Goal: Transaction & Acquisition: Purchase product/service

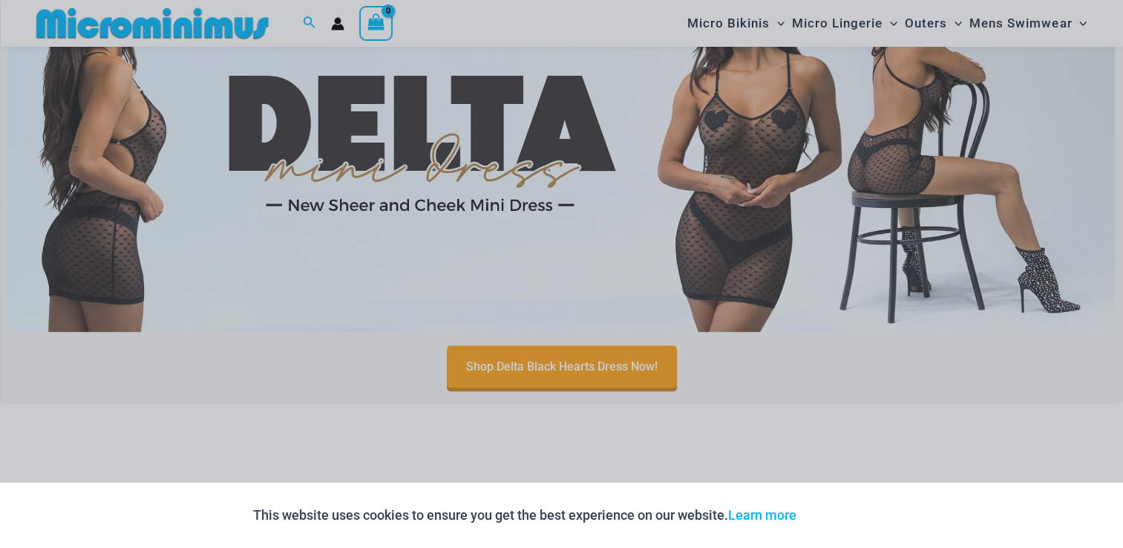
scroll to position [683, 0]
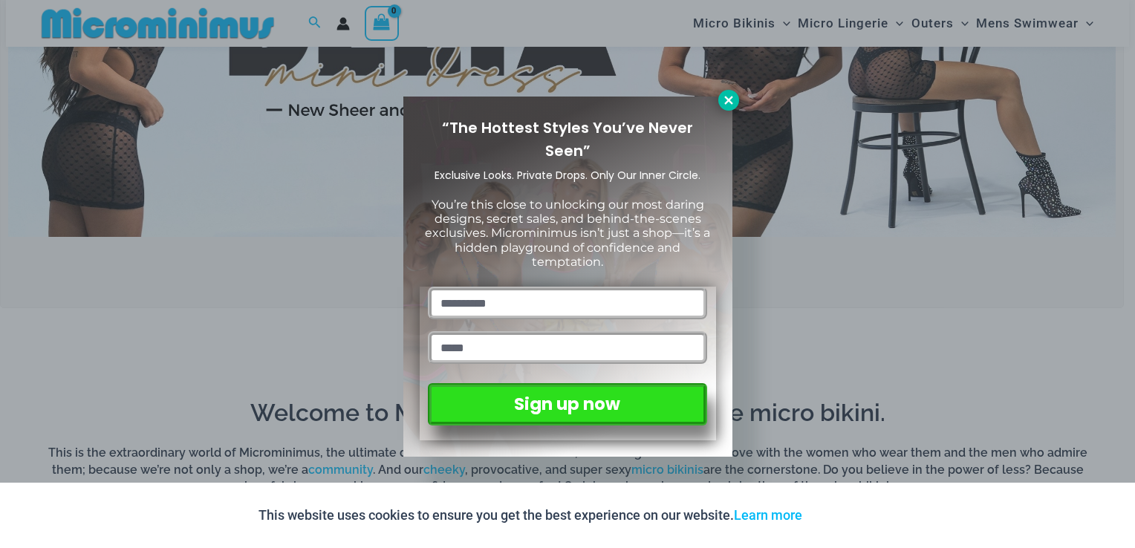
click at [728, 101] on icon at bounding box center [728, 100] width 8 height 8
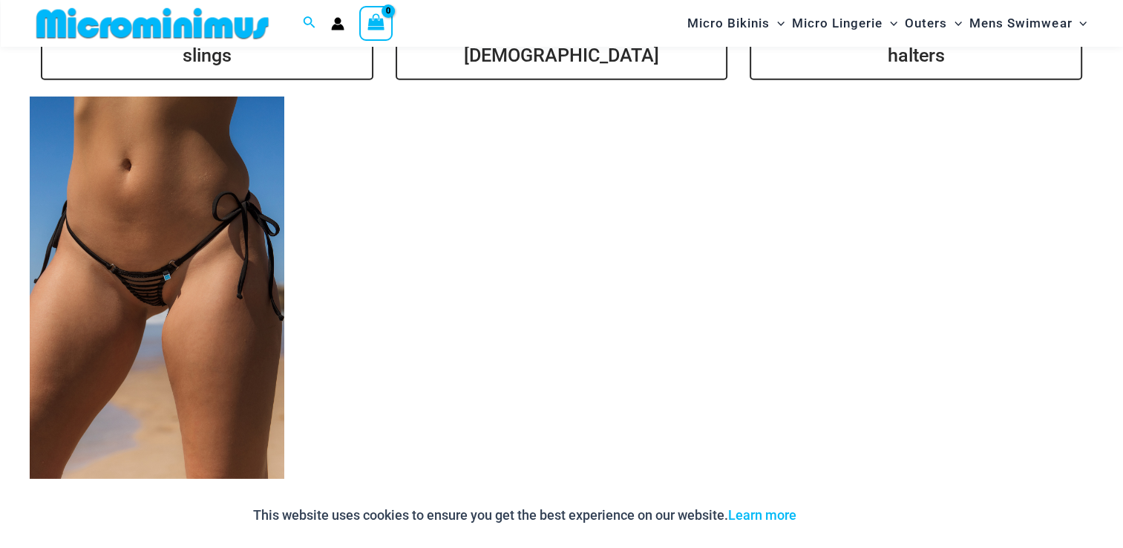
scroll to position [3594, 0]
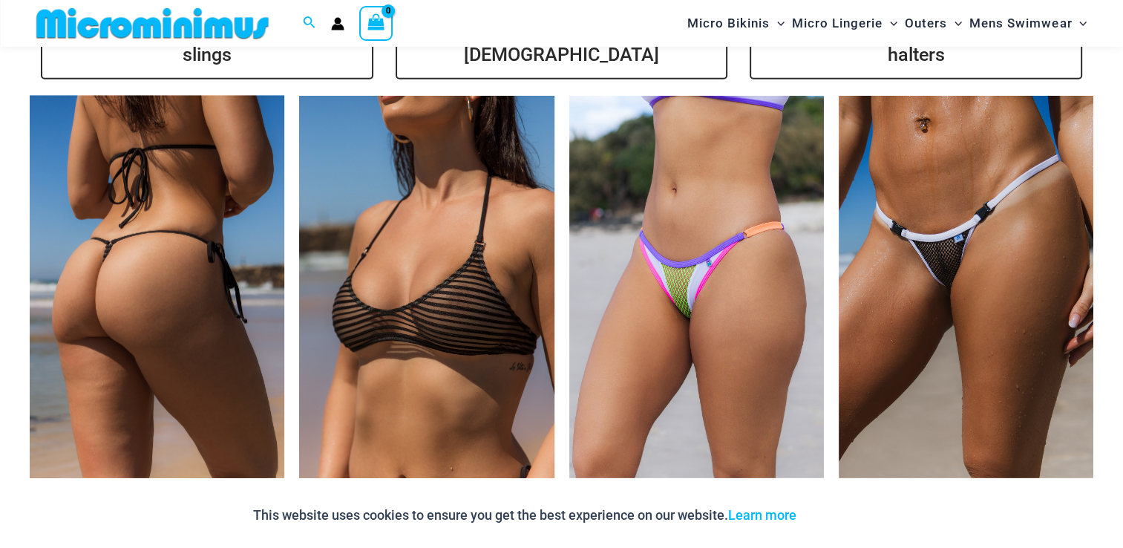
click at [186, 297] on img at bounding box center [157, 287] width 255 height 382
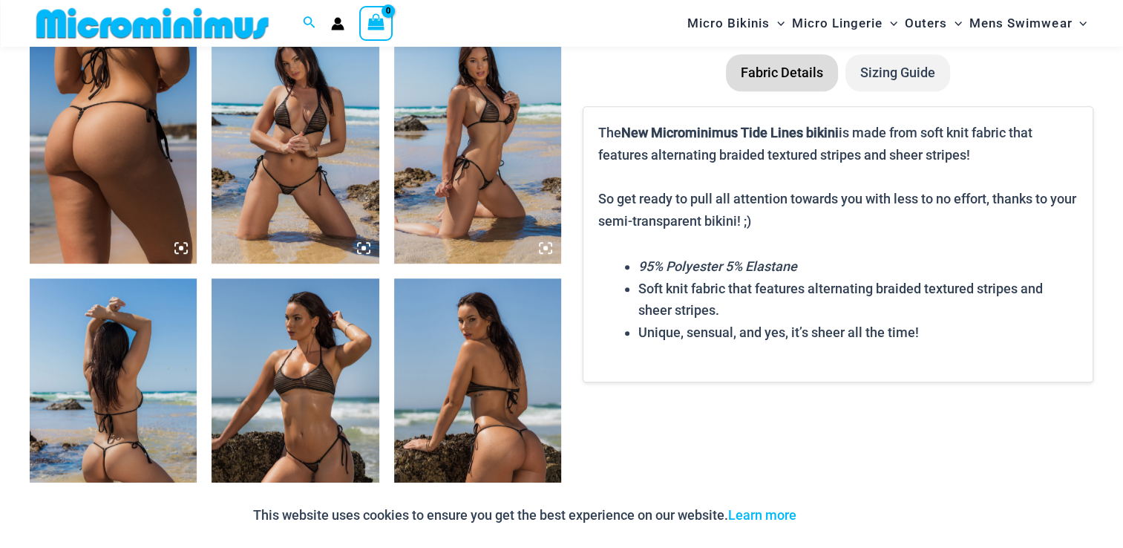
scroll to position [942, 0]
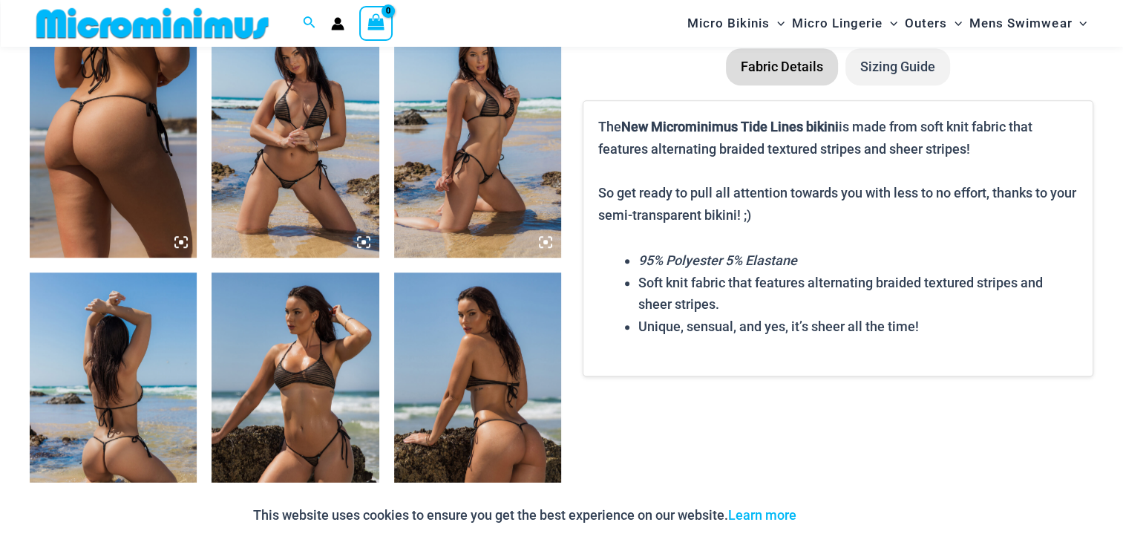
click at [312, 145] on img at bounding box center [295, 132] width 167 height 251
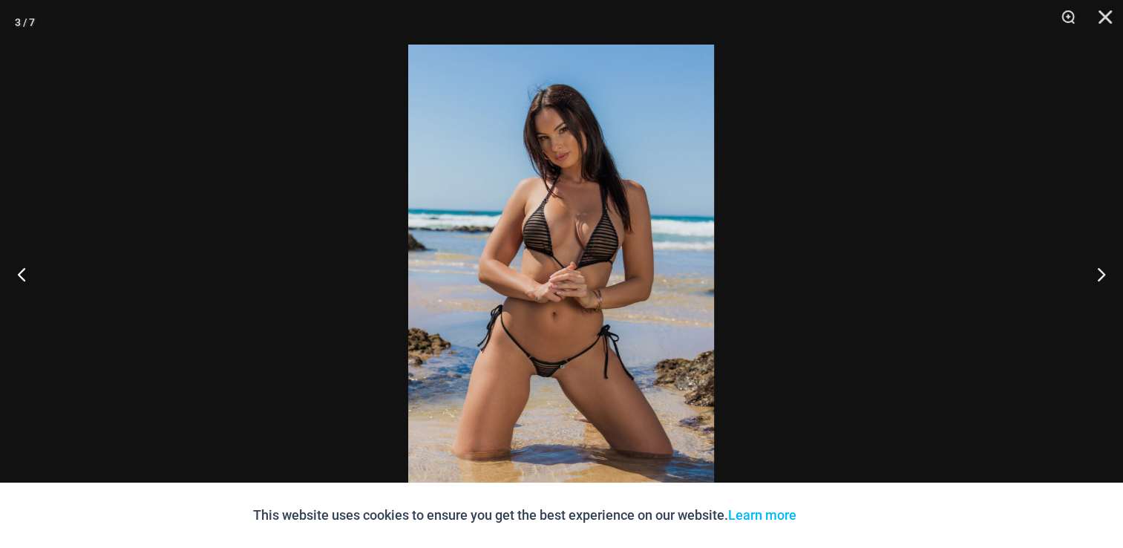
click at [583, 196] on img at bounding box center [561, 274] width 306 height 459
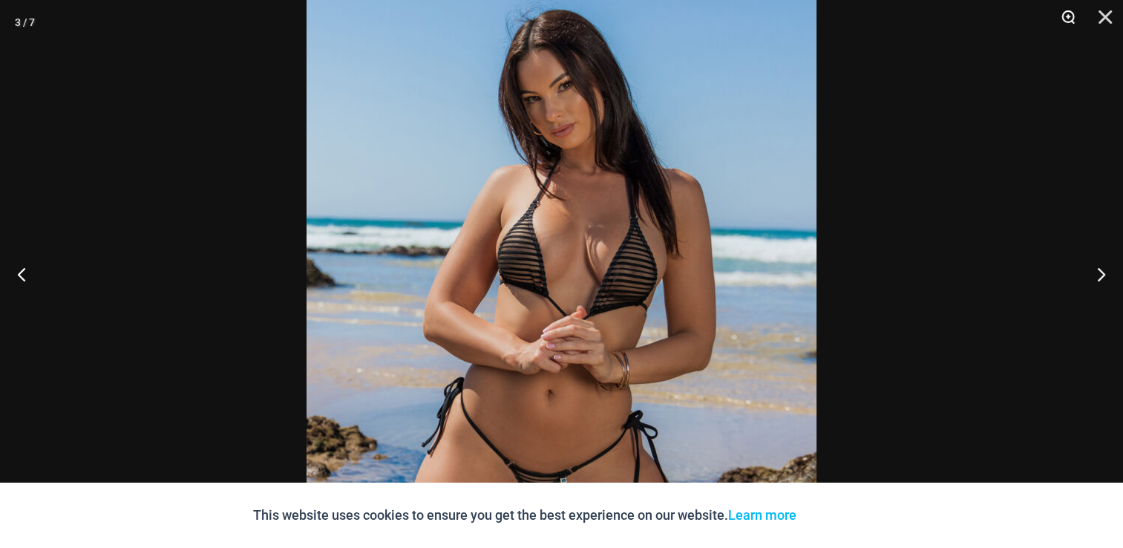
click at [1074, 13] on button "Zoom" at bounding box center [1063, 22] width 37 height 45
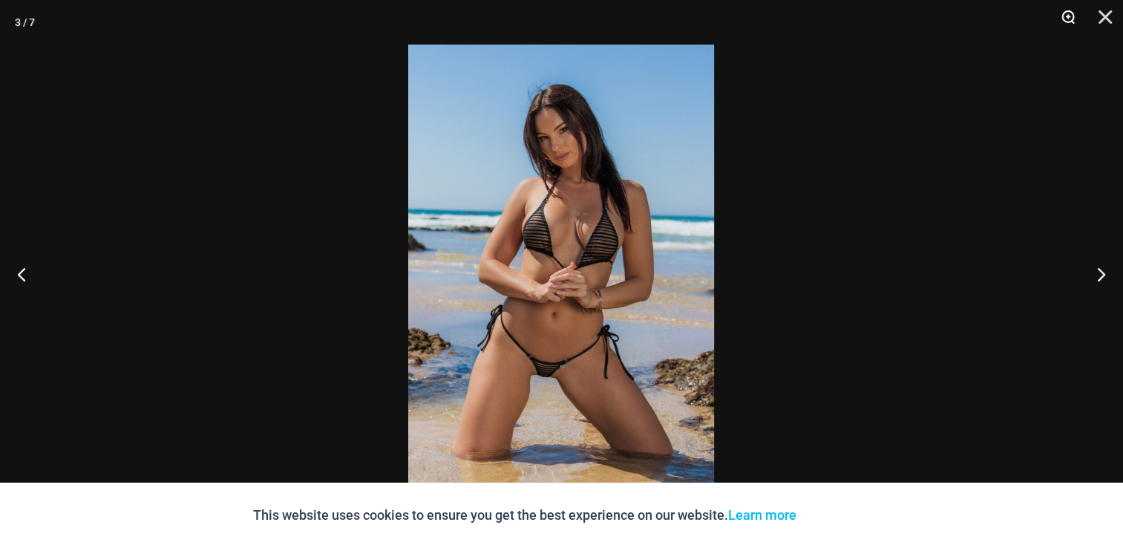
click at [1074, 13] on button "Zoom" at bounding box center [1063, 22] width 37 height 45
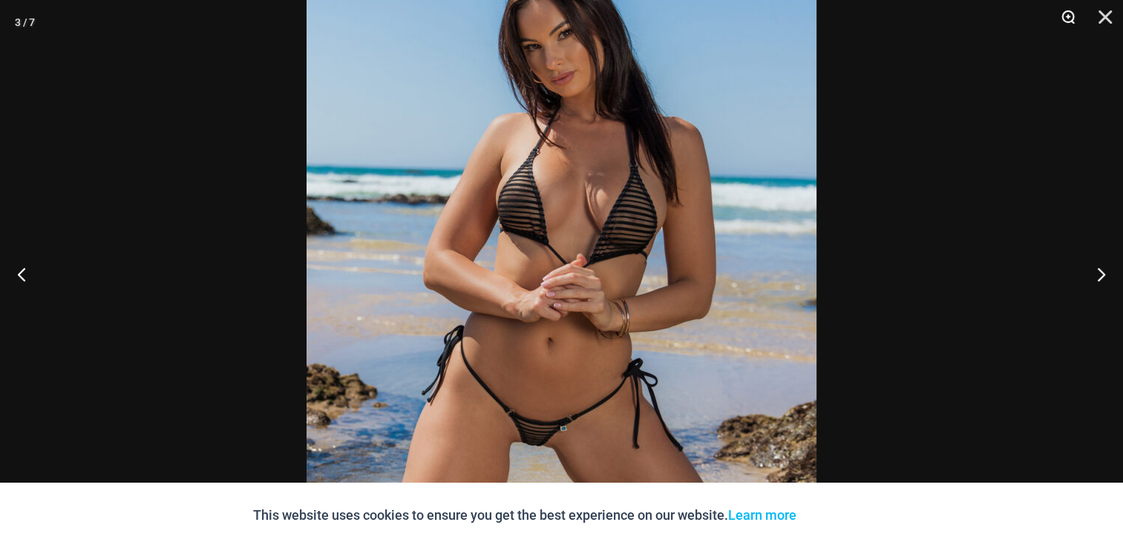
click at [1074, 13] on button "Zoom" at bounding box center [1063, 22] width 37 height 45
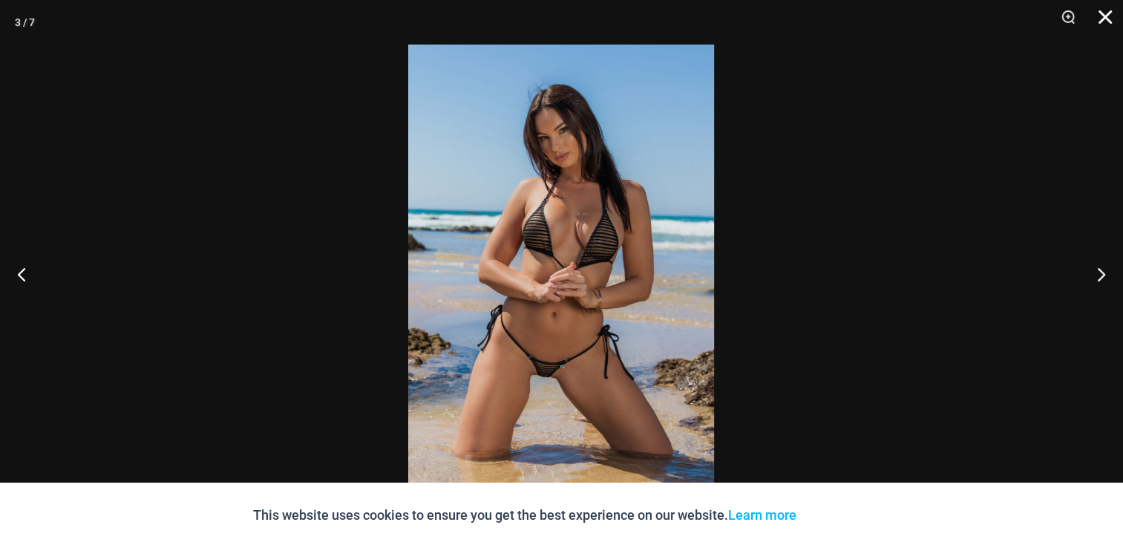
click at [1105, 13] on button "Close" at bounding box center [1100, 22] width 37 height 45
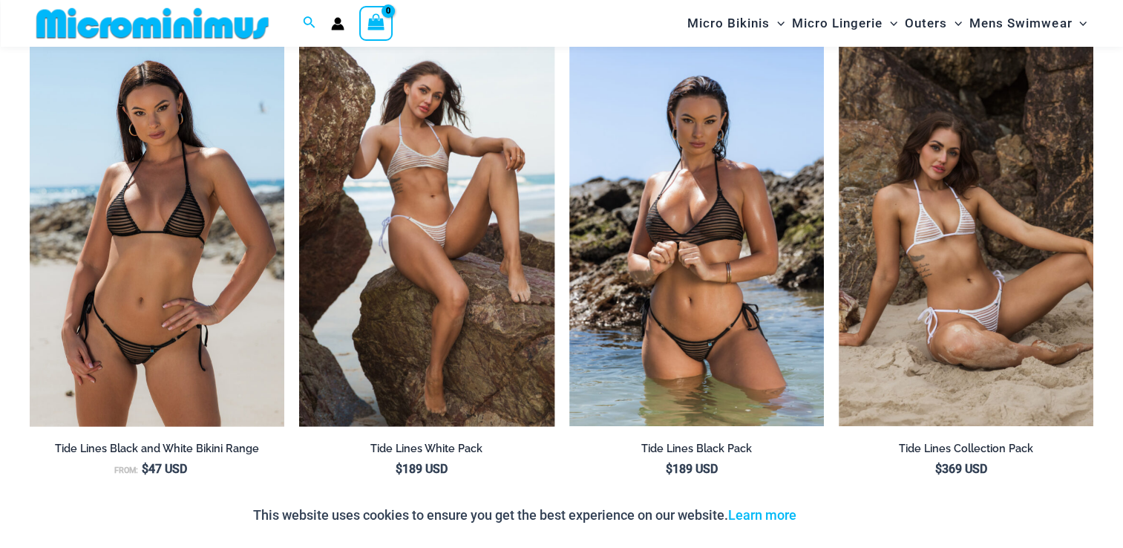
scroll to position [1478, 0]
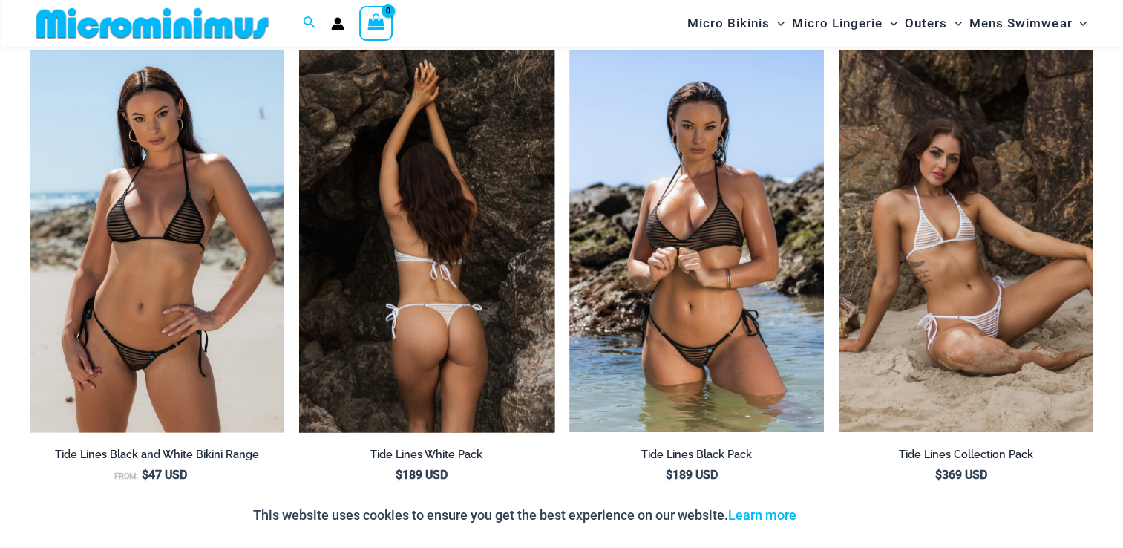
click at [443, 209] on img at bounding box center [426, 241] width 255 height 382
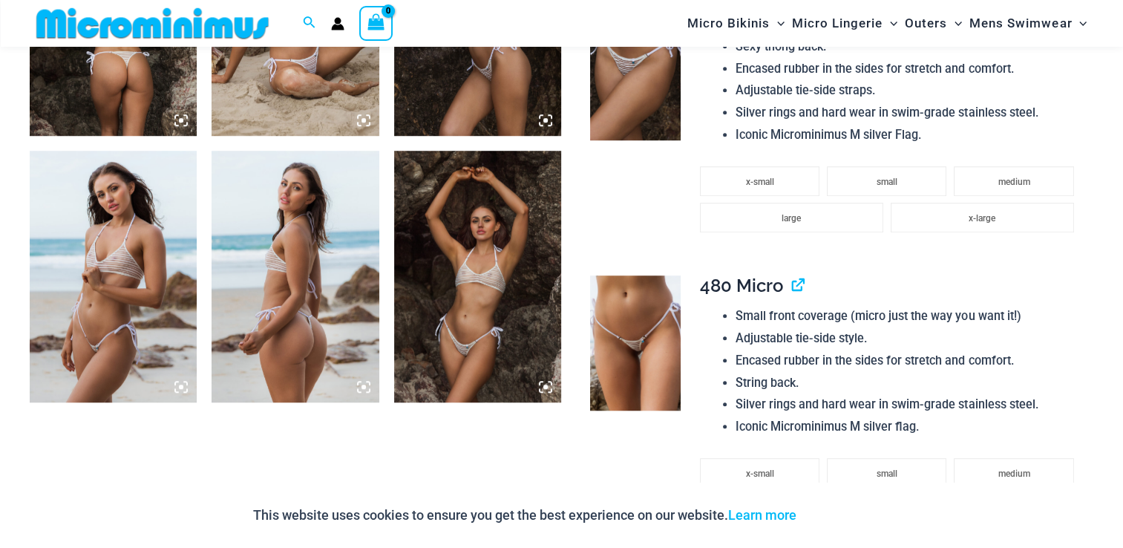
scroll to position [1077, 0]
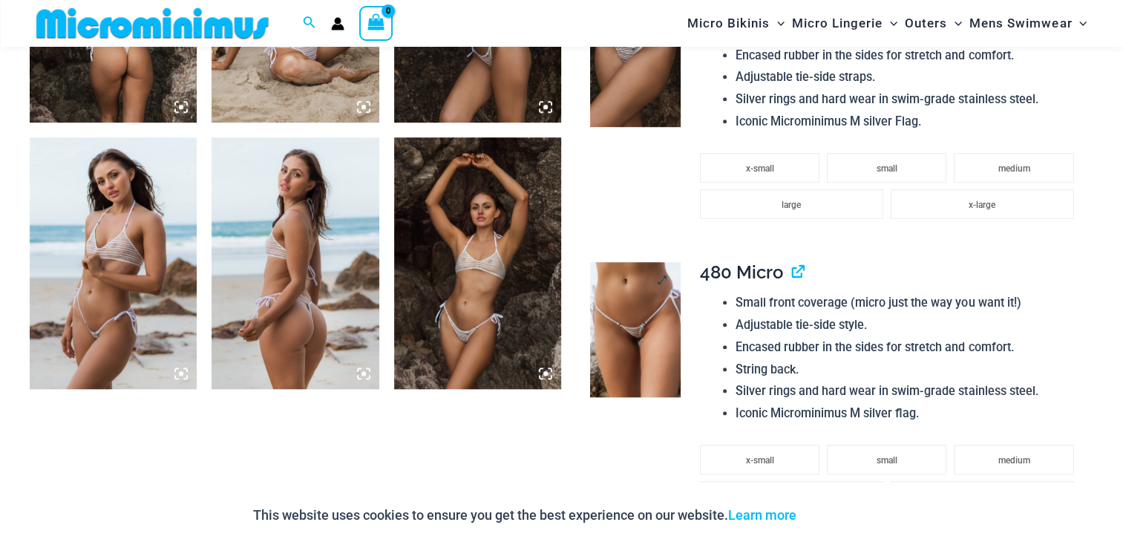
click at [614, 313] on img at bounding box center [635, 329] width 90 height 135
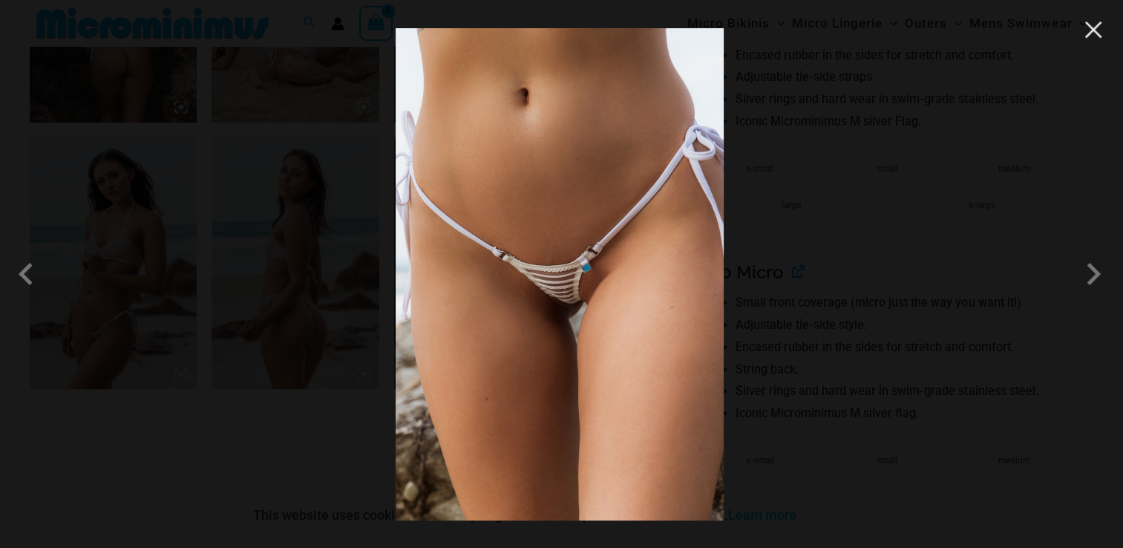
click at [1093, 19] on button "Close" at bounding box center [1094, 30] width 22 height 22
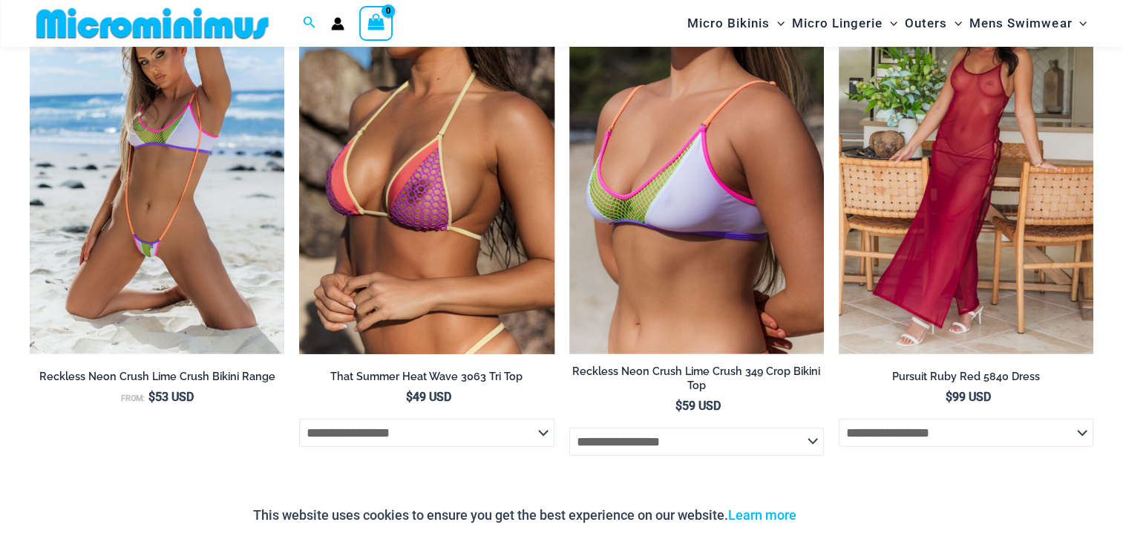
scroll to position [3458, 0]
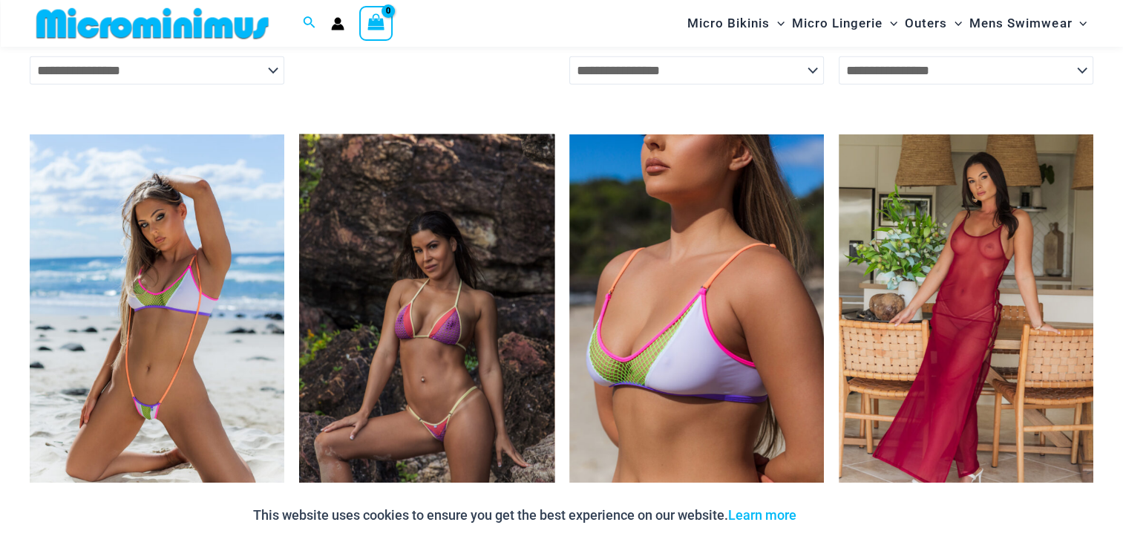
click at [499, 294] on img at bounding box center [426, 325] width 255 height 382
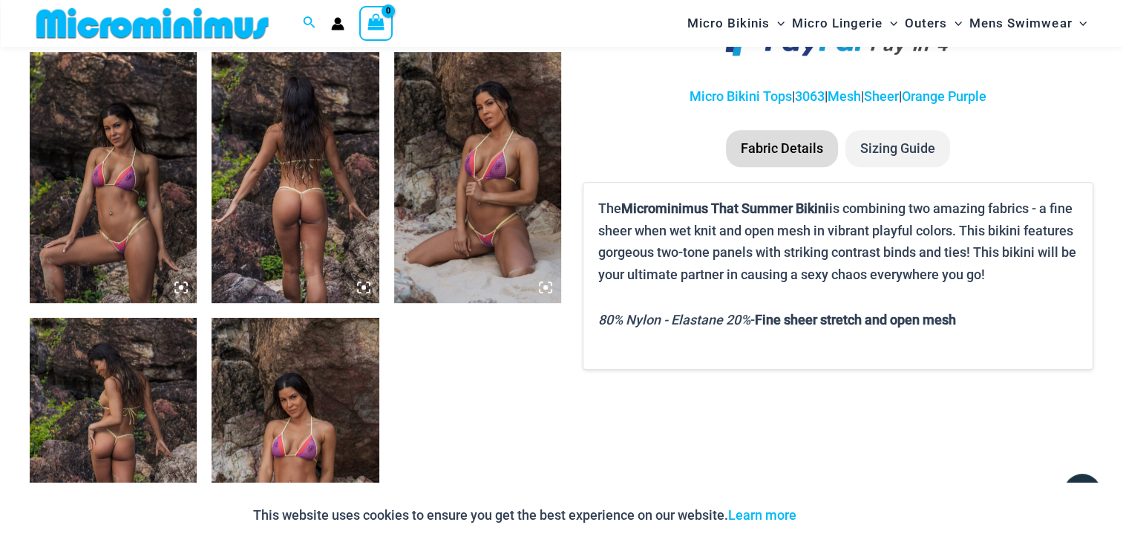
scroll to position [909, 0]
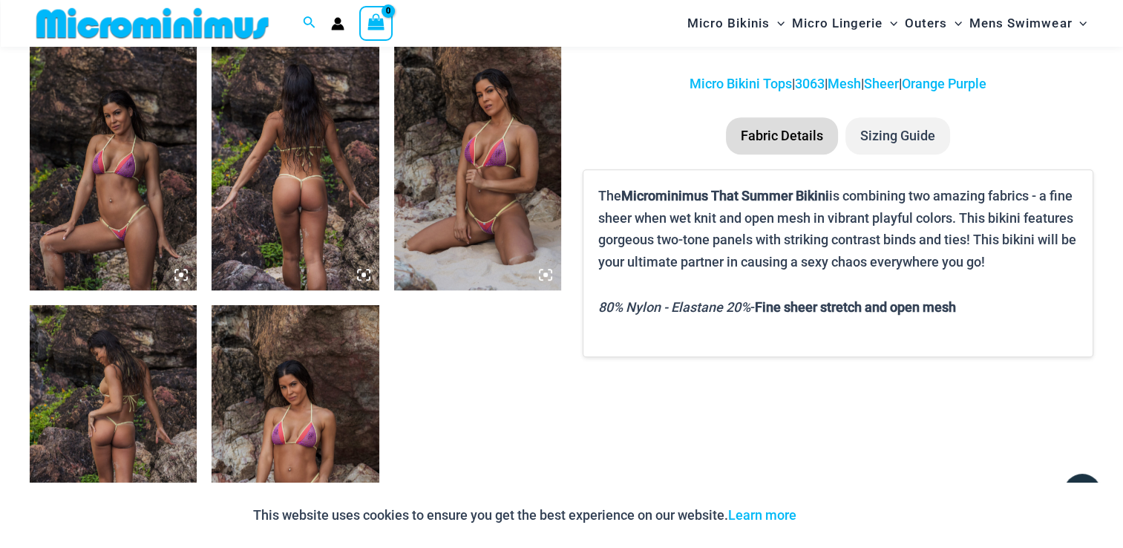
click at [143, 164] on img at bounding box center [113, 164] width 167 height 251
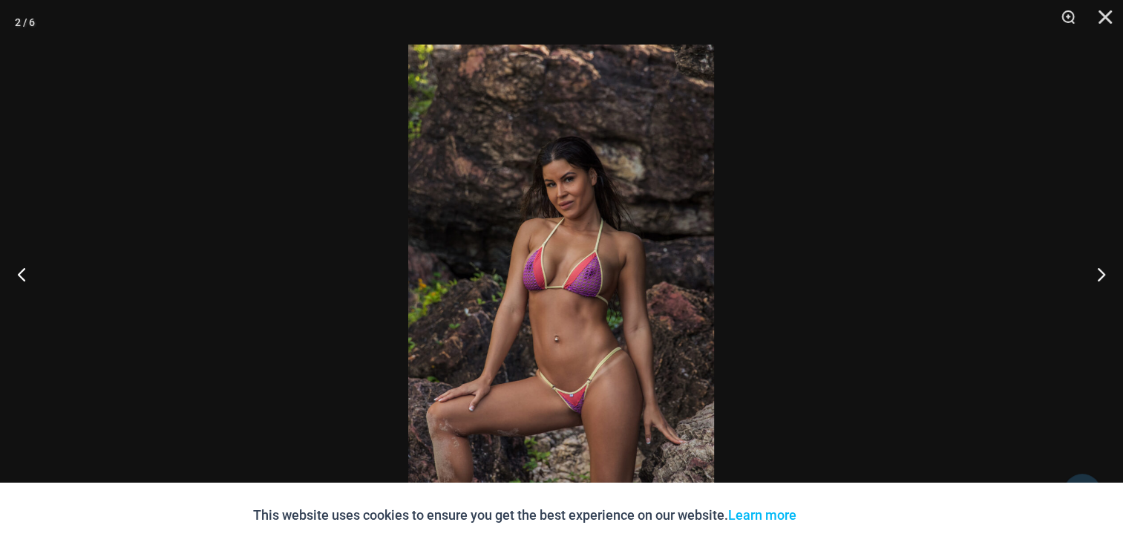
click at [517, 195] on img at bounding box center [561, 274] width 306 height 459
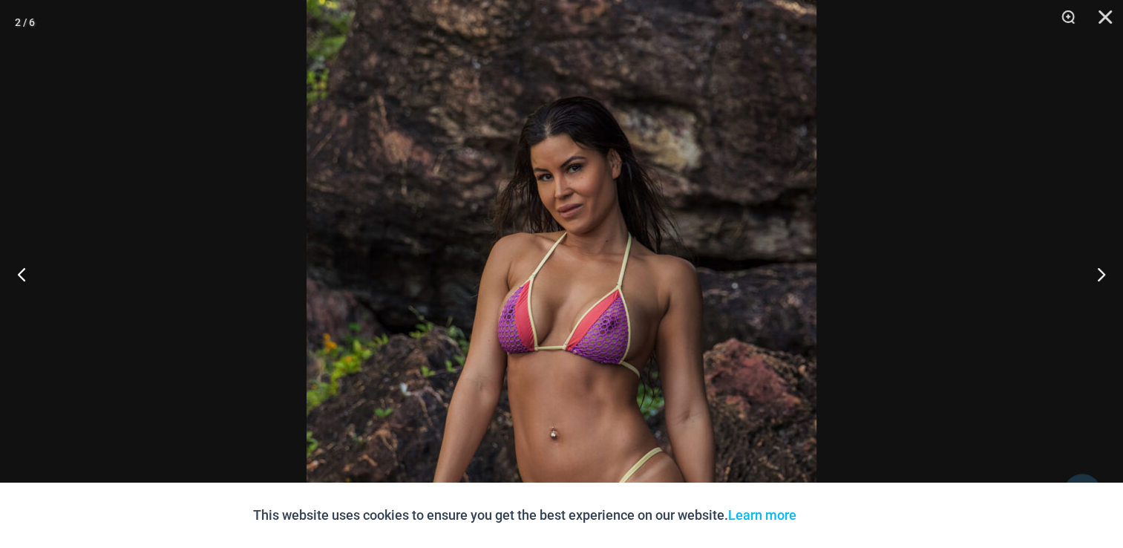
scroll to position [1335, 0]
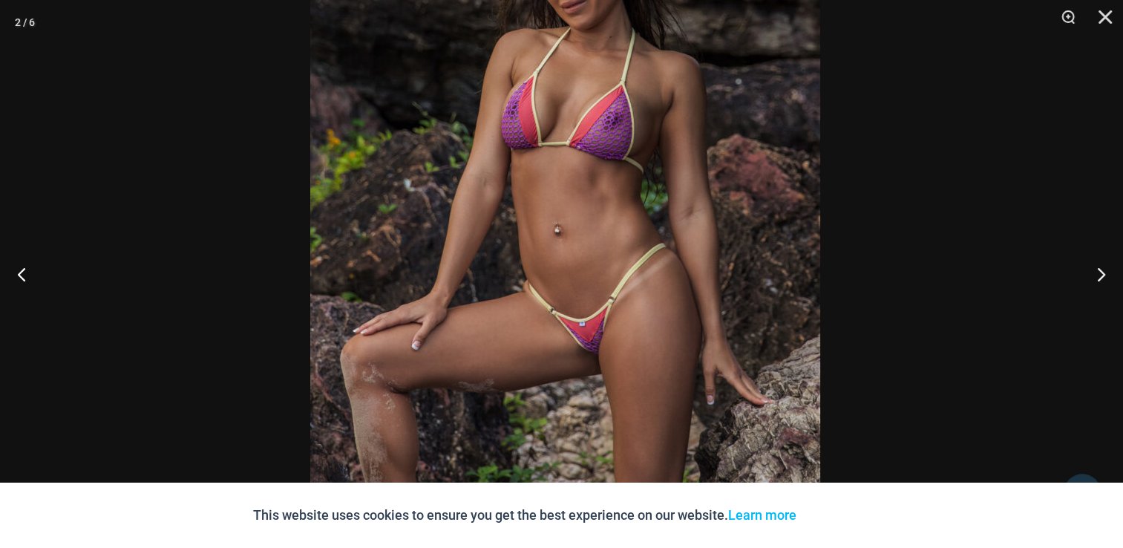
click at [740, 129] on img at bounding box center [565, 121] width 510 height 765
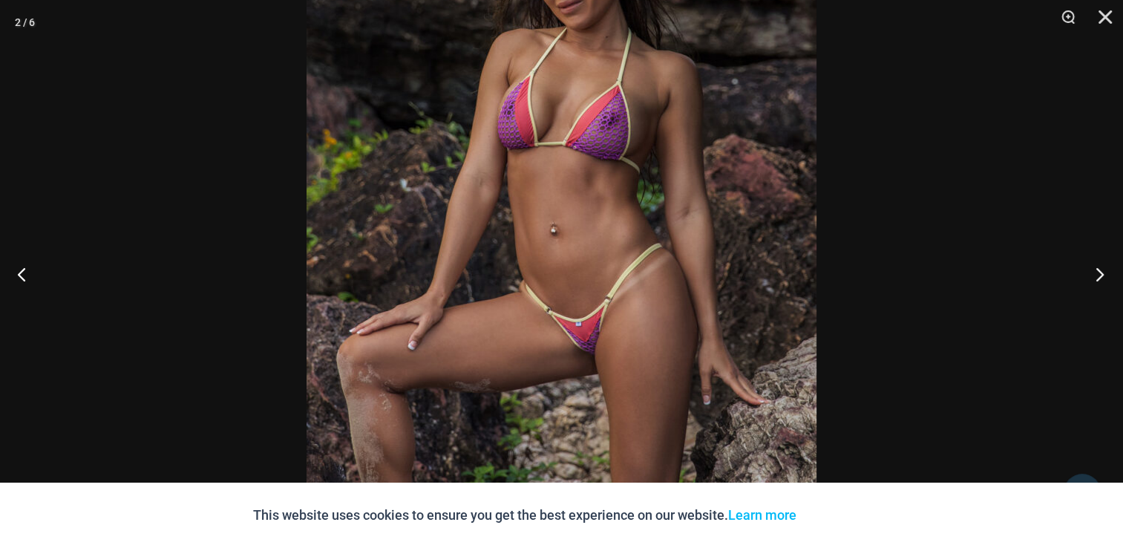
click at [1118, 296] on button "Next" at bounding box center [1096, 274] width 56 height 74
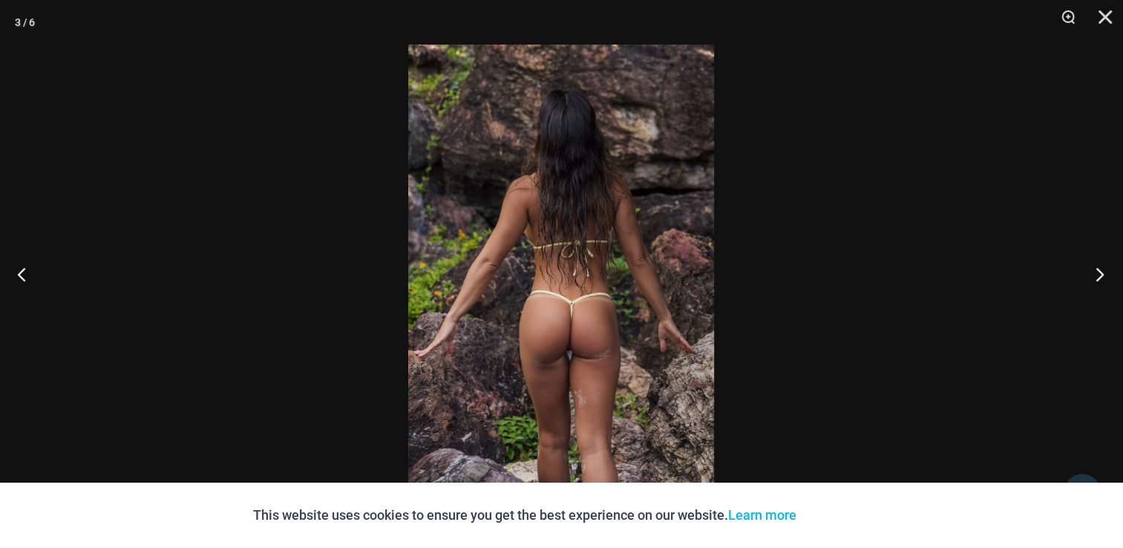
click at [1101, 272] on button "Next" at bounding box center [1096, 274] width 56 height 74
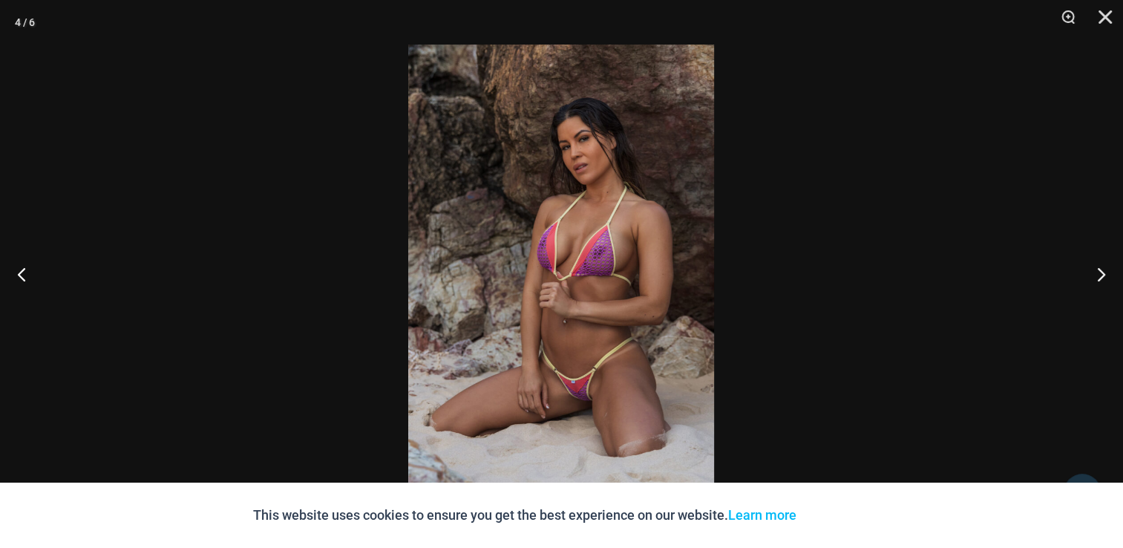
click at [550, 313] on img at bounding box center [561, 274] width 306 height 459
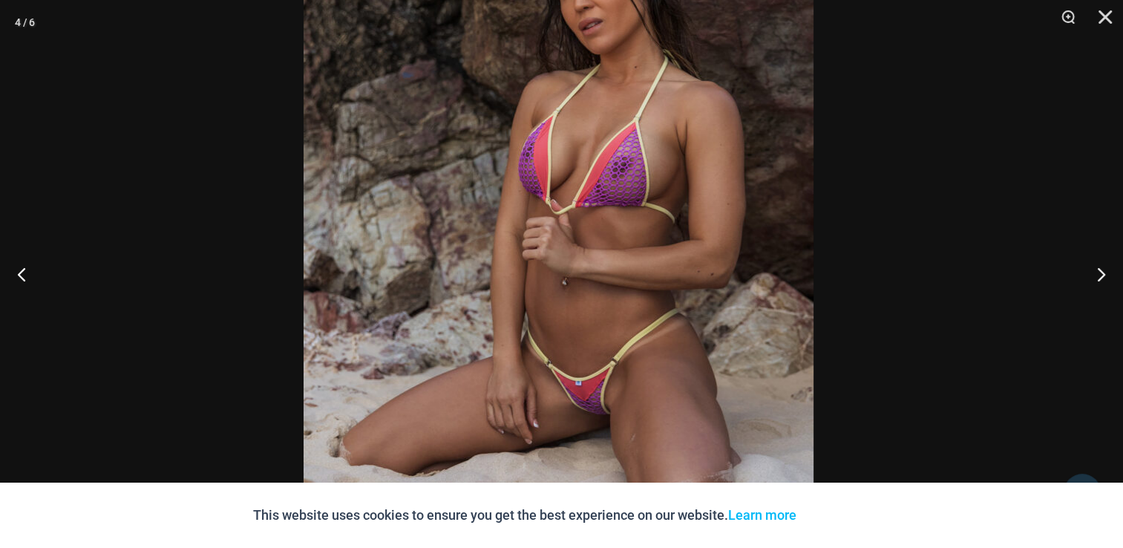
click at [529, 151] on img at bounding box center [559, 203] width 510 height 765
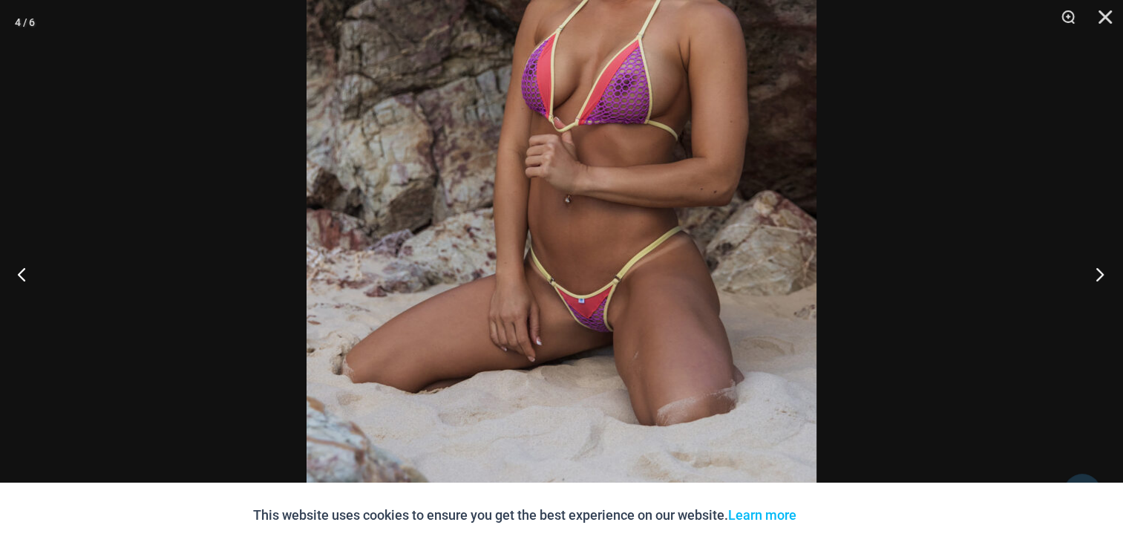
click at [1092, 283] on button "Next" at bounding box center [1096, 274] width 56 height 74
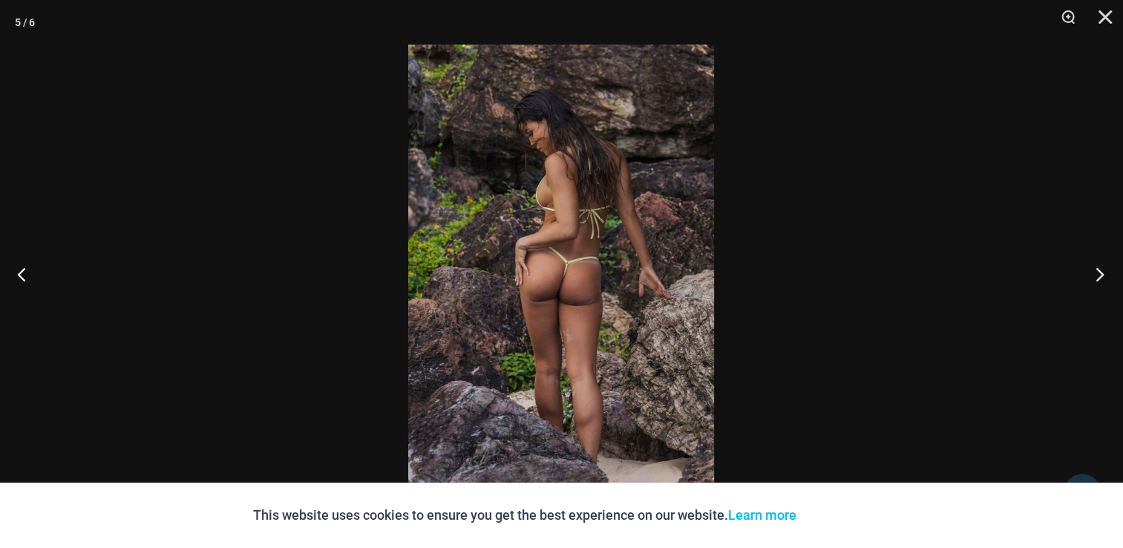
click at [1092, 283] on button "Next" at bounding box center [1096, 274] width 56 height 74
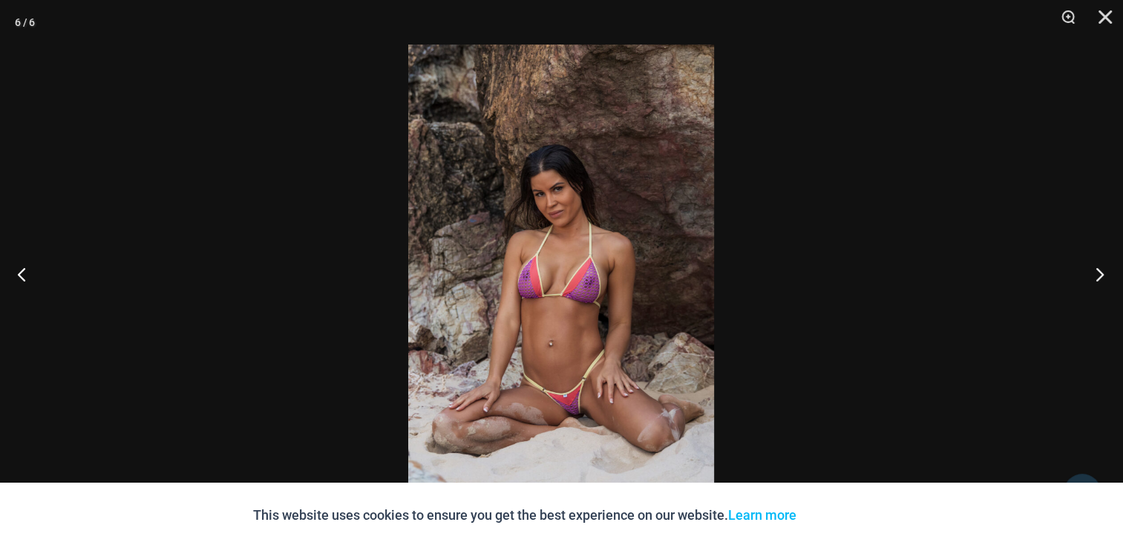
click at [1092, 283] on button "Next" at bounding box center [1096, 274] width 56 height 74
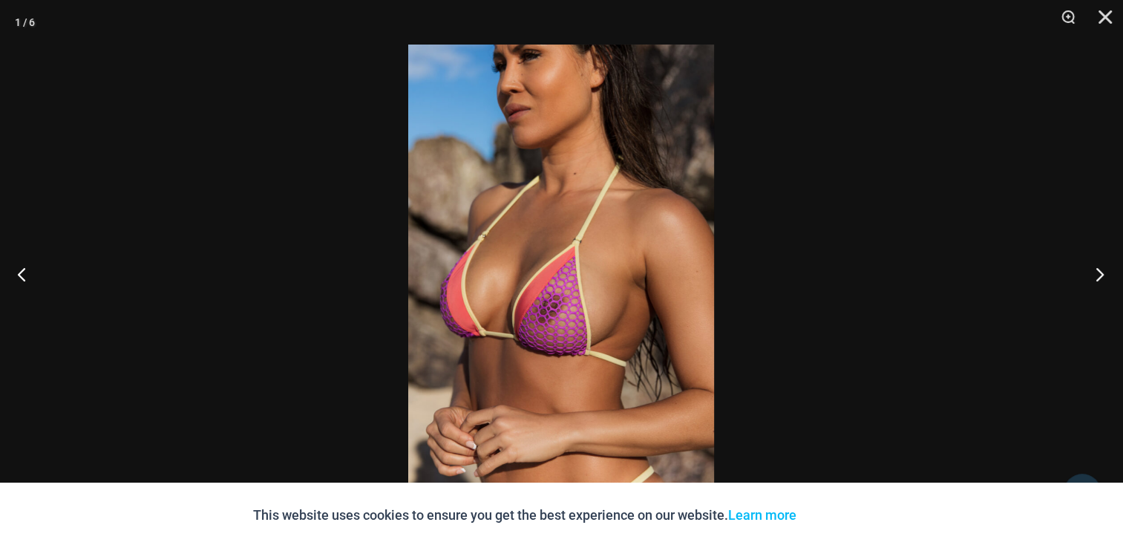
click at [1092, 283] on button "Next" at bounding box center [1096, 274] width 56 height 74
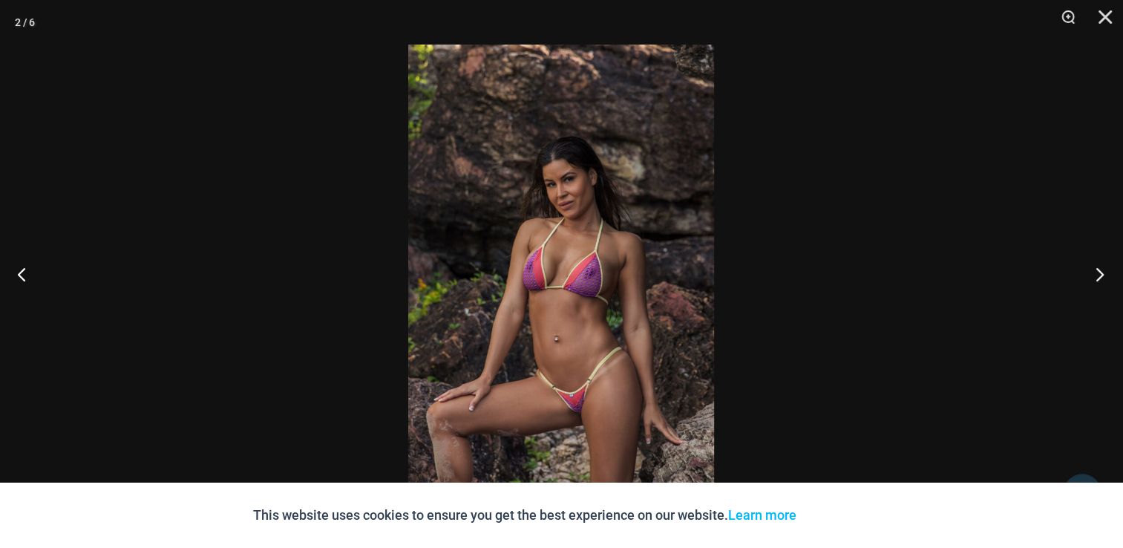
click at [1092, 283] on button "Next" at bounding box center [1096, 274] width 56 height 74
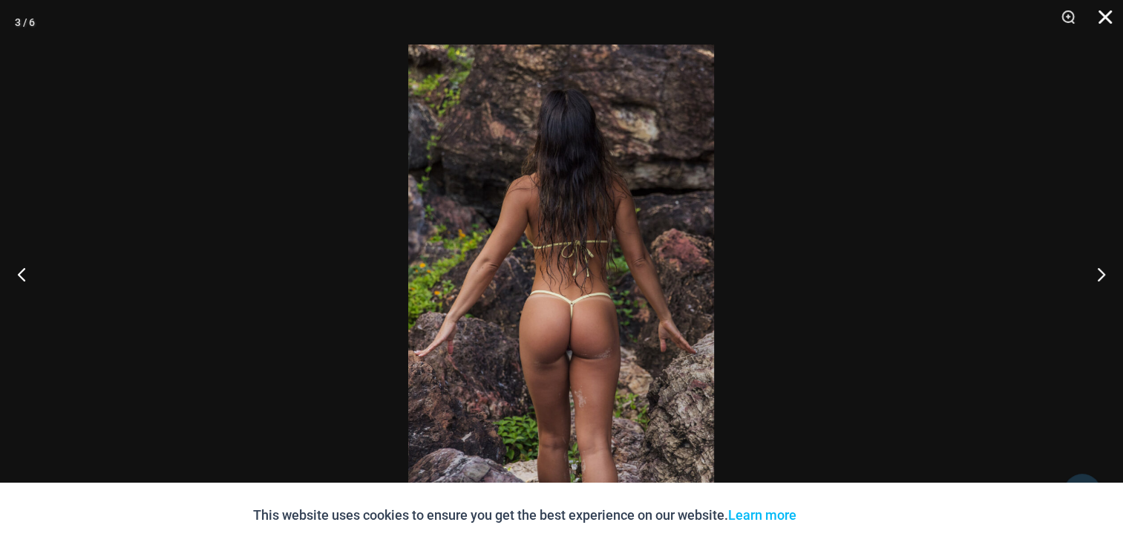
click at [1104, 15] on button "Close" at bounding box center [1100, 22] width 37 height 45
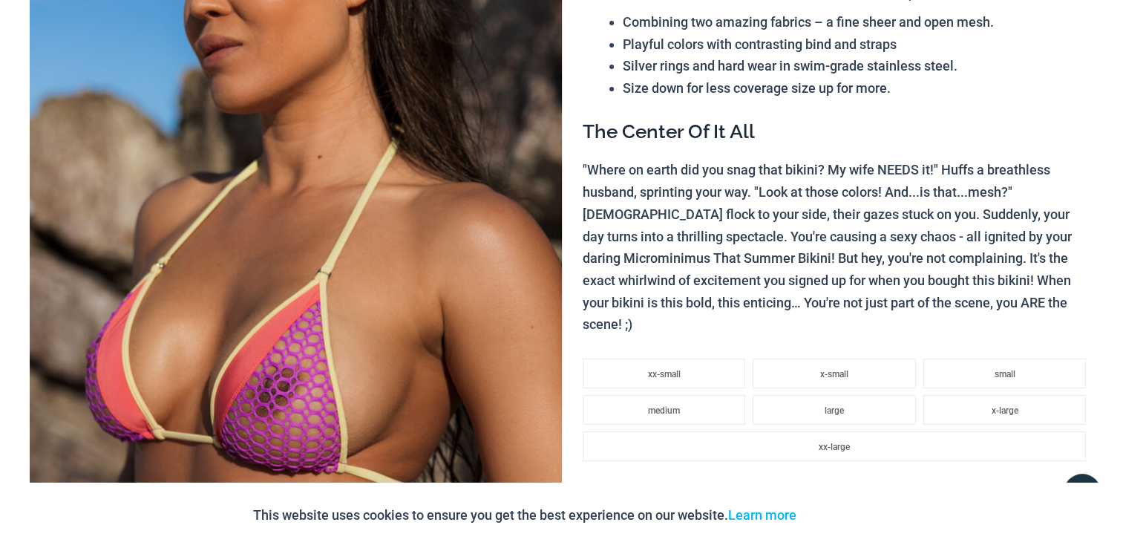
scroll to position [0, 0]
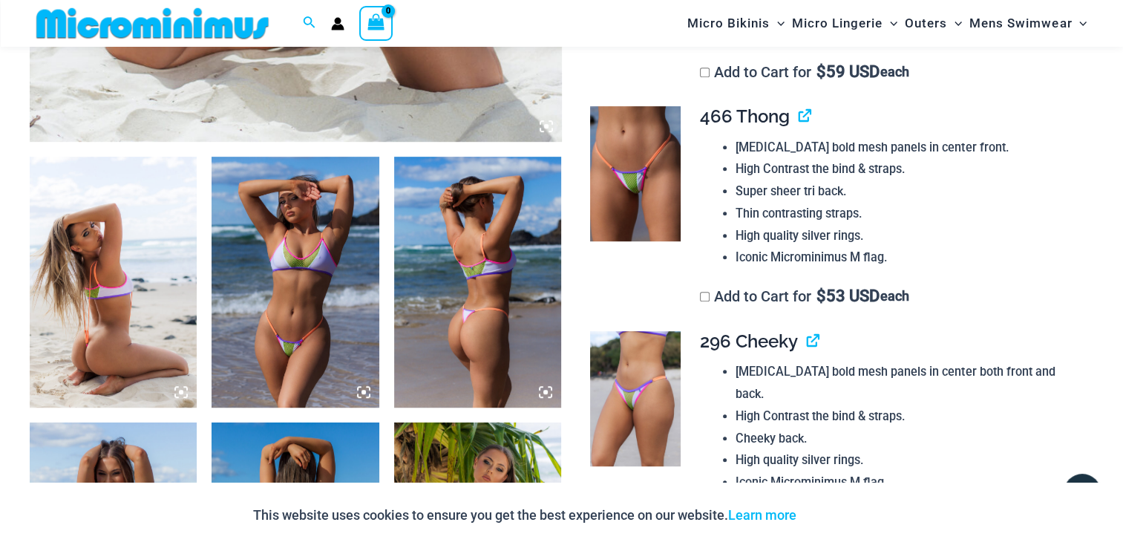
scroll to position [754, 0]
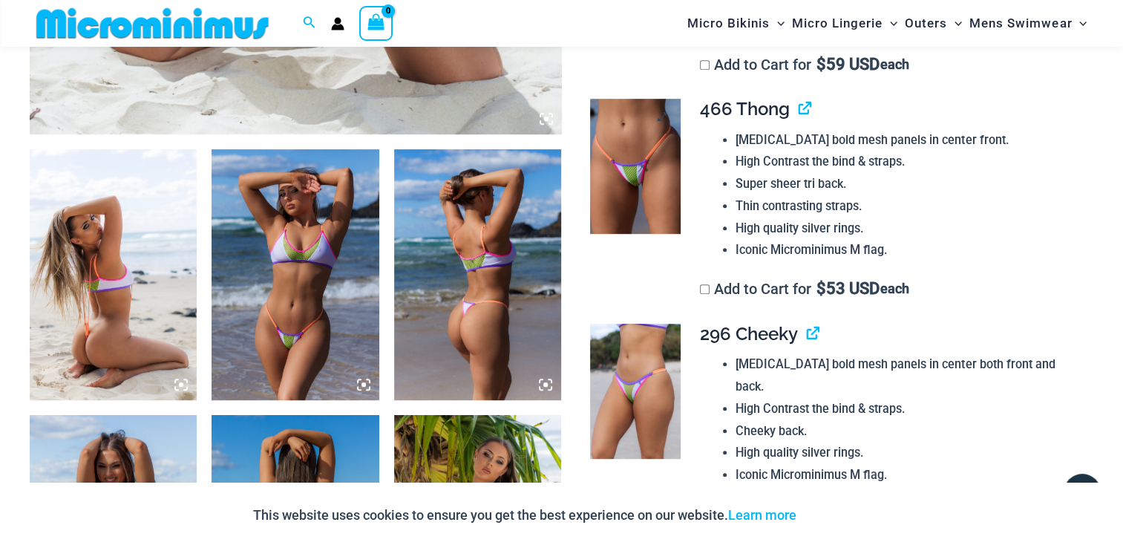
click at [622, 159] on img at bounding box center [635, 166] width 90 height 135
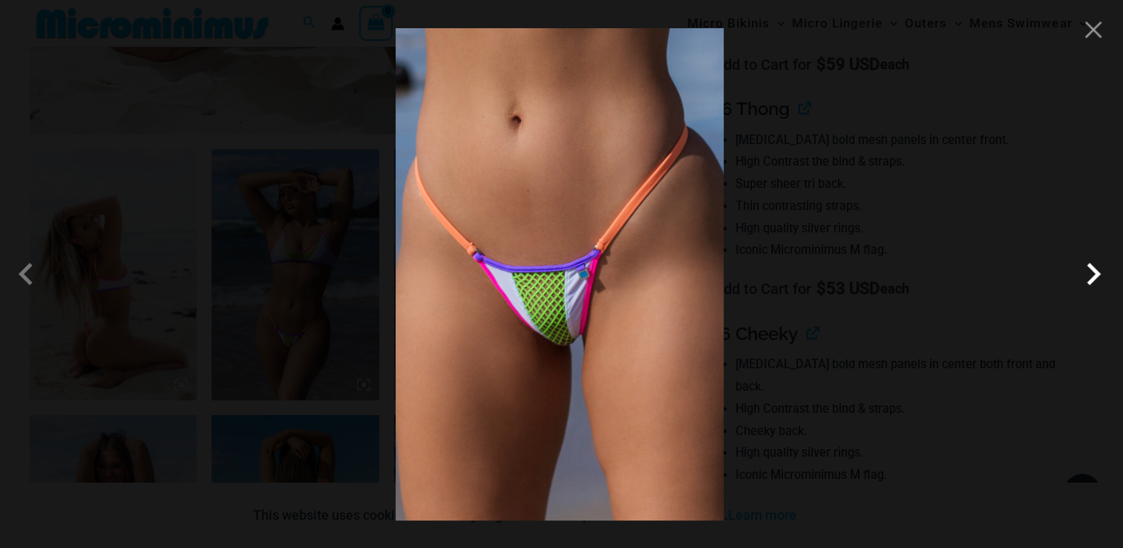
click at [1090, 267] on span at bounding box center [1093, 274] width 45 height 45
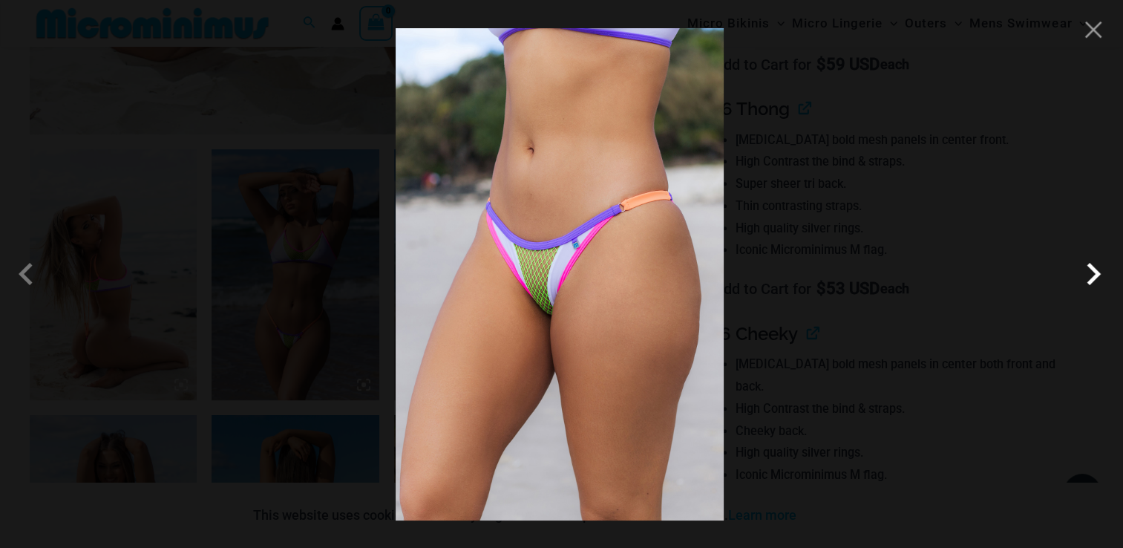
click at [1090, 267] on span at bounding box center [1093, 274] width 45 height 45
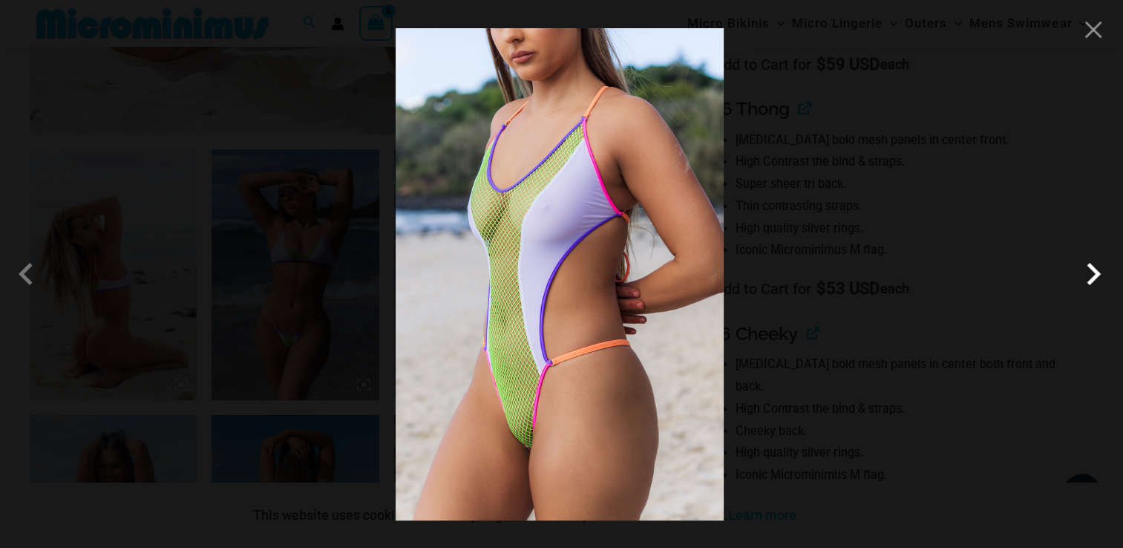
click at [1090, 267] on span at bounding box center [1093, 274] width 45 height 45
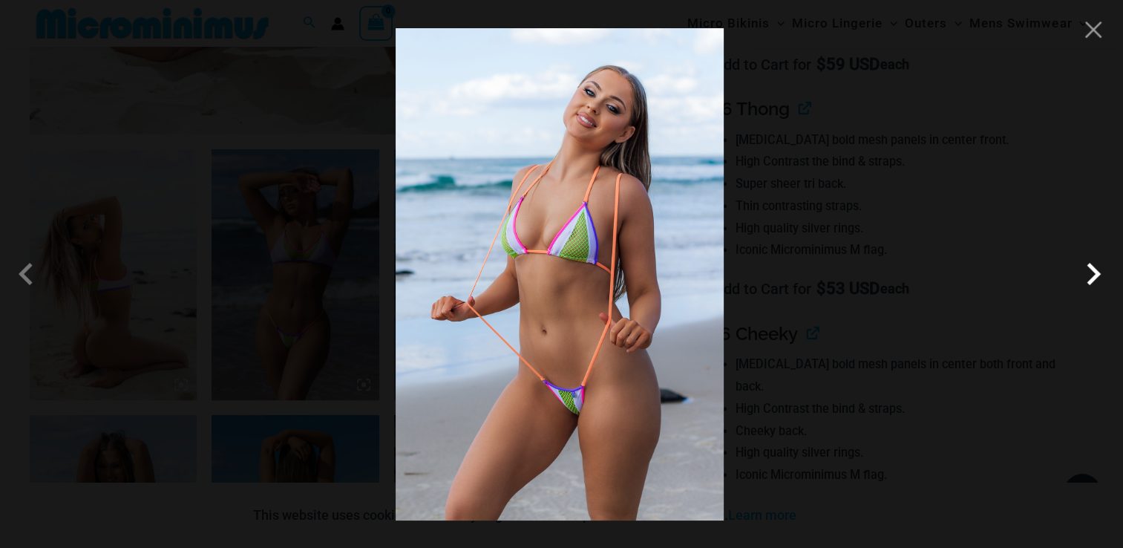
click at [1090, 267] on span at bounding box center [1093, 274] width 45 height 45
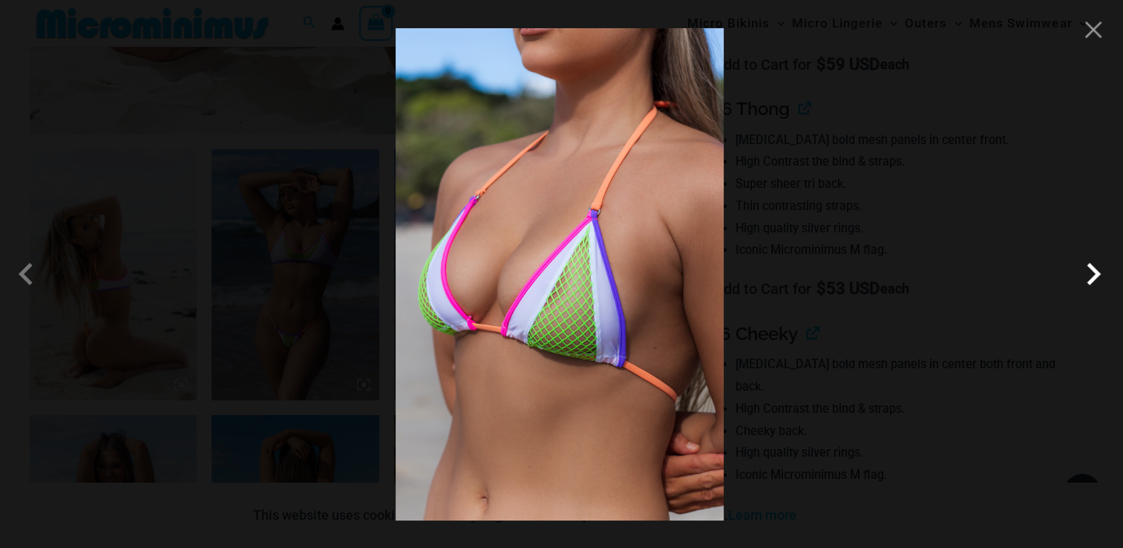
click at [1090, 267] on span at bounding box center [1093, 274] width 45 height 45
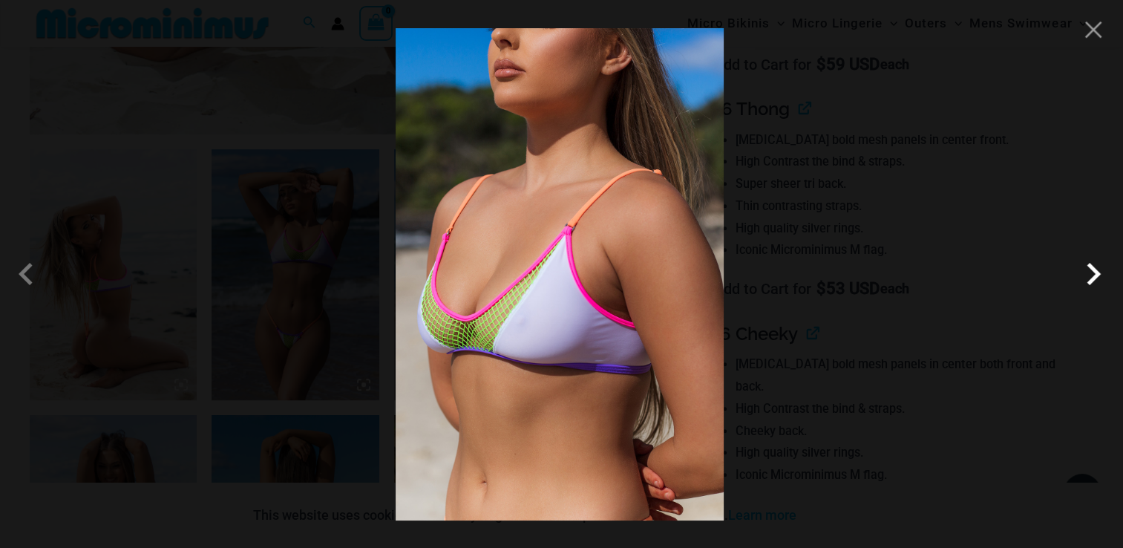
click at [1090, 267] on span at bounding box center [1093, 274] width 45 height 45
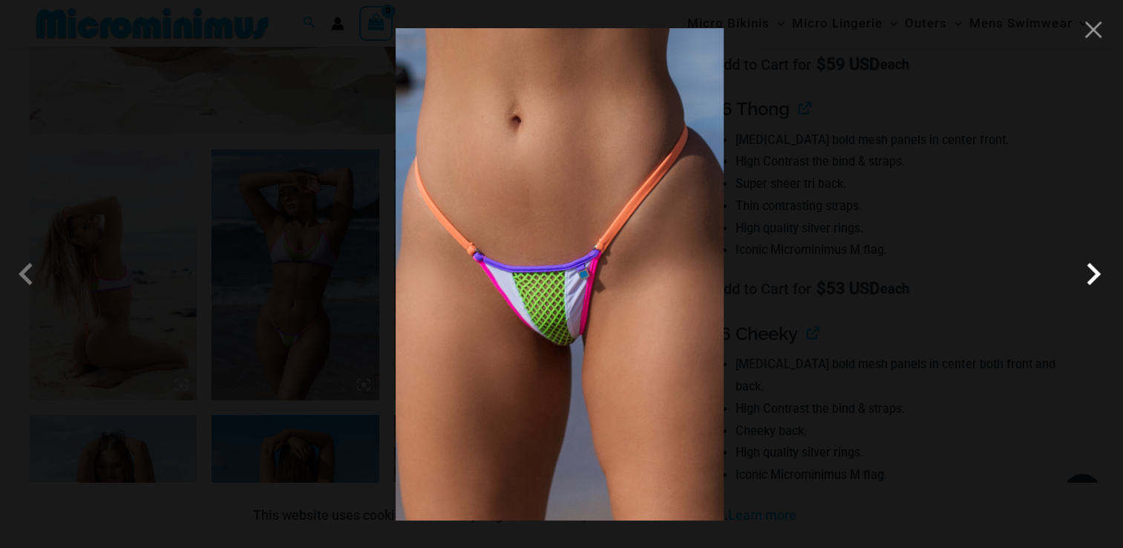
click at [1090, 267] on span at bounding box center [1093, 274] width 45 height 45
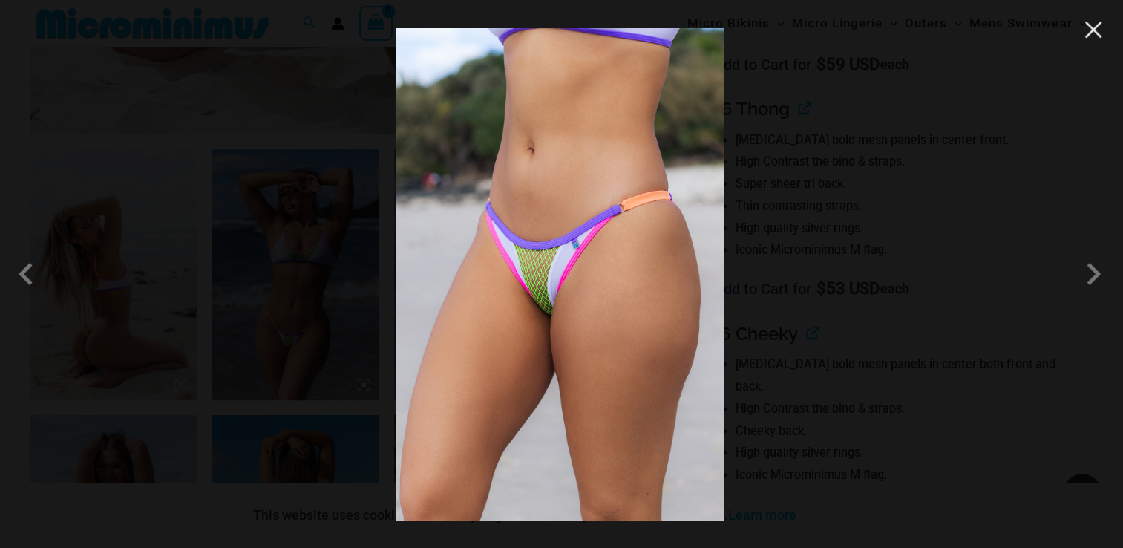
click at [1100, 33] on button "Close" at bounding box center [1094, 30] width 22 height 22
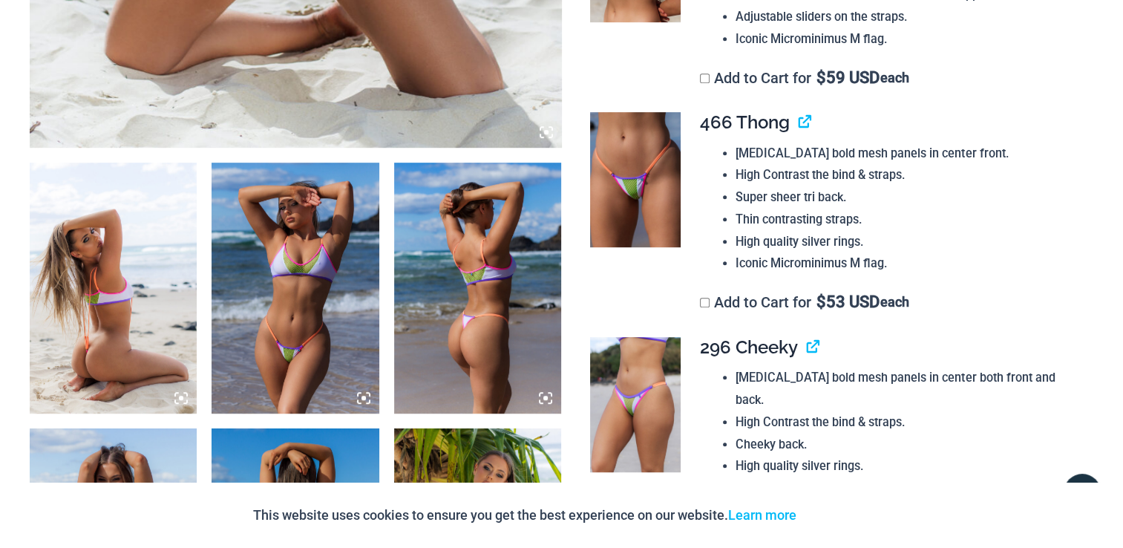
scroll to position [0, 0]
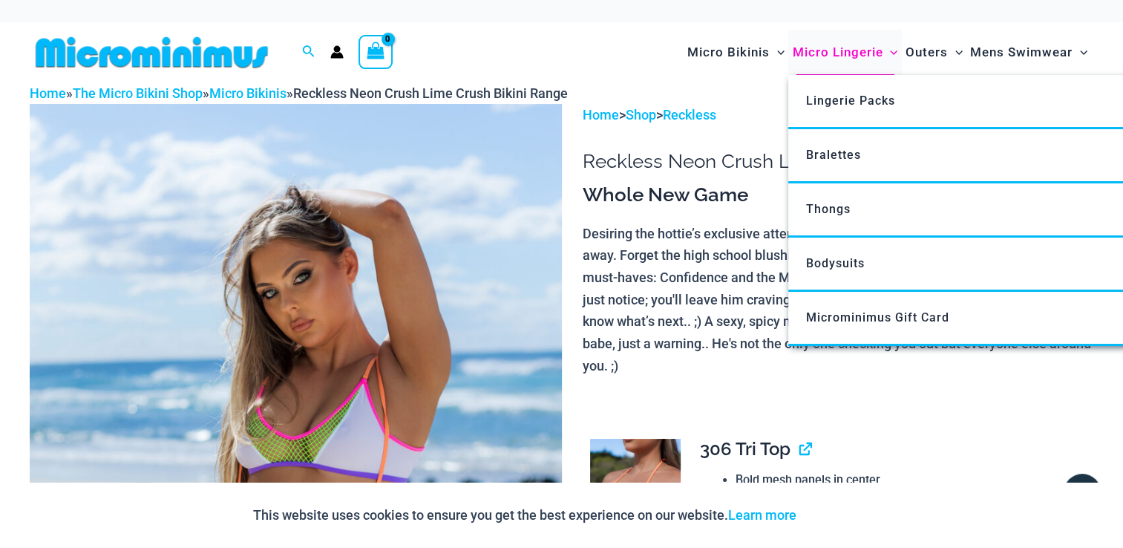
click at [855, 48] on span "Micro Lingerie" at bounding box center [837, 52] width 91 height 38
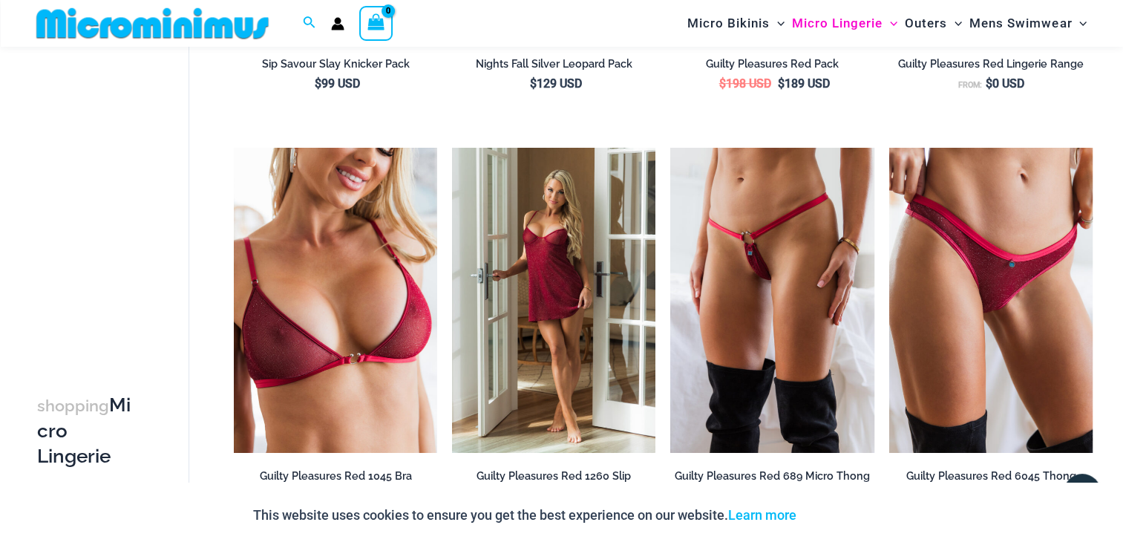
scroll to position [610, 0]
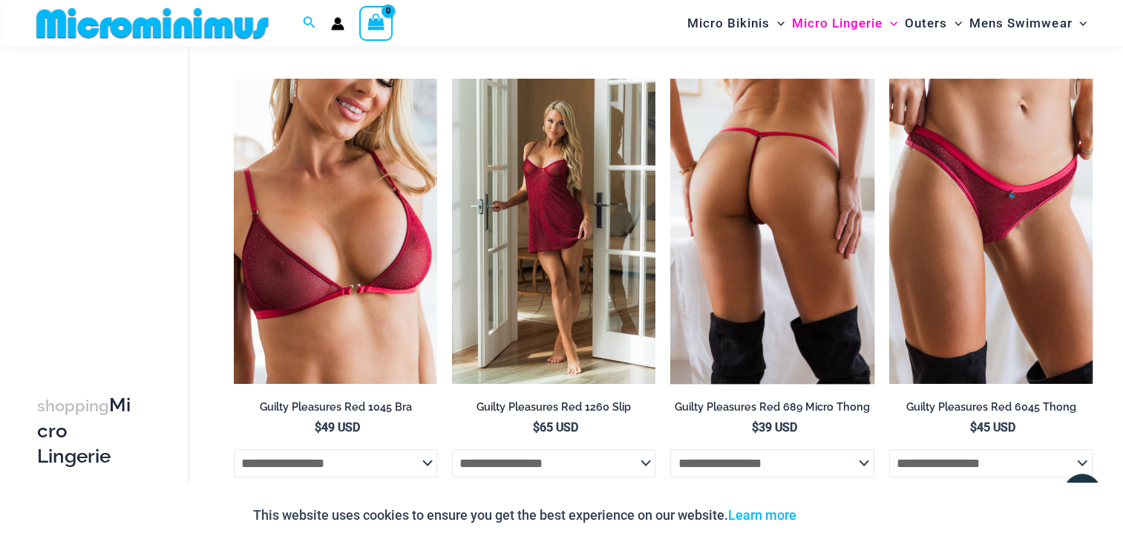
click at [754, 180] on img at bounding box center [772, 231] width 203 height 305
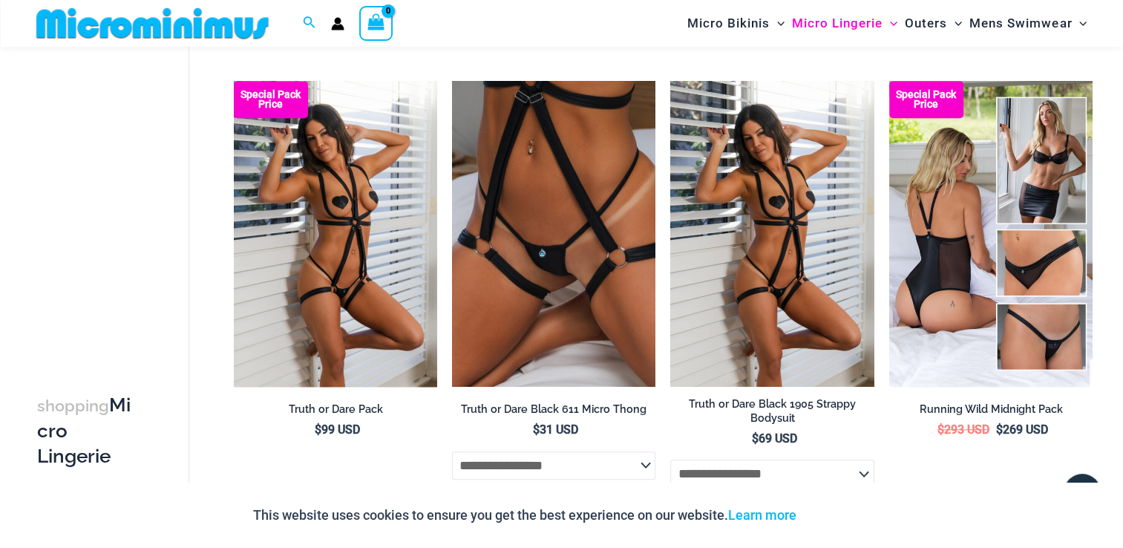
scroll to position [1085, 0]
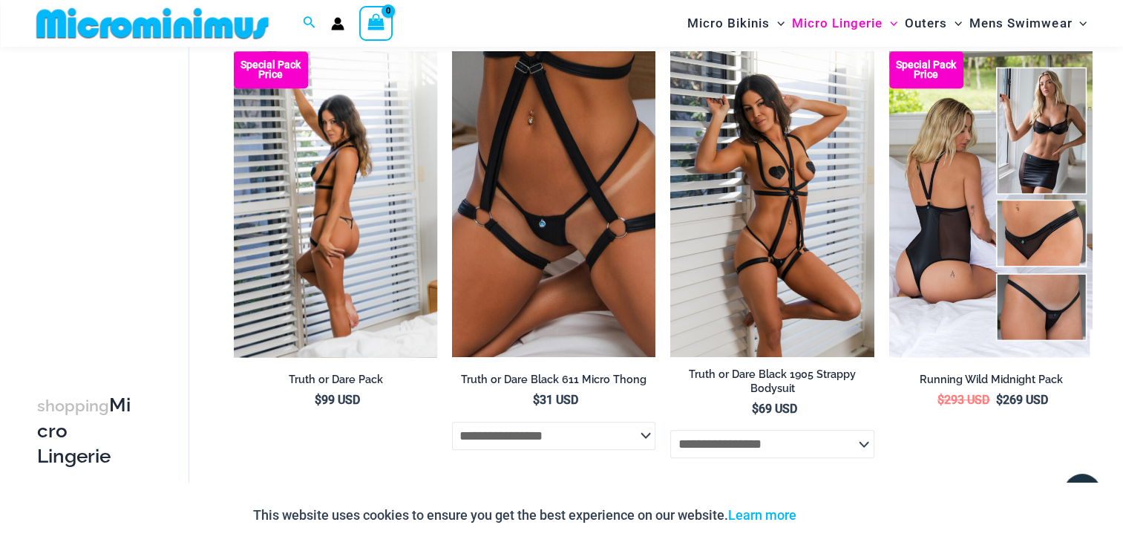
click at [289, 195] on img at bounding box center [335, 203] width 203 height 305
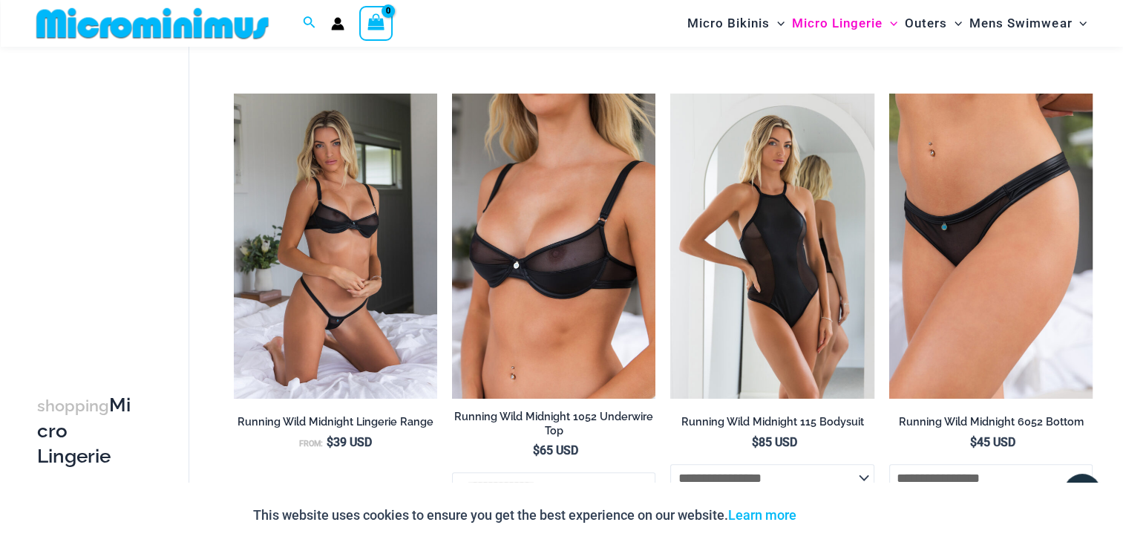
scroll to position [1501, 0]
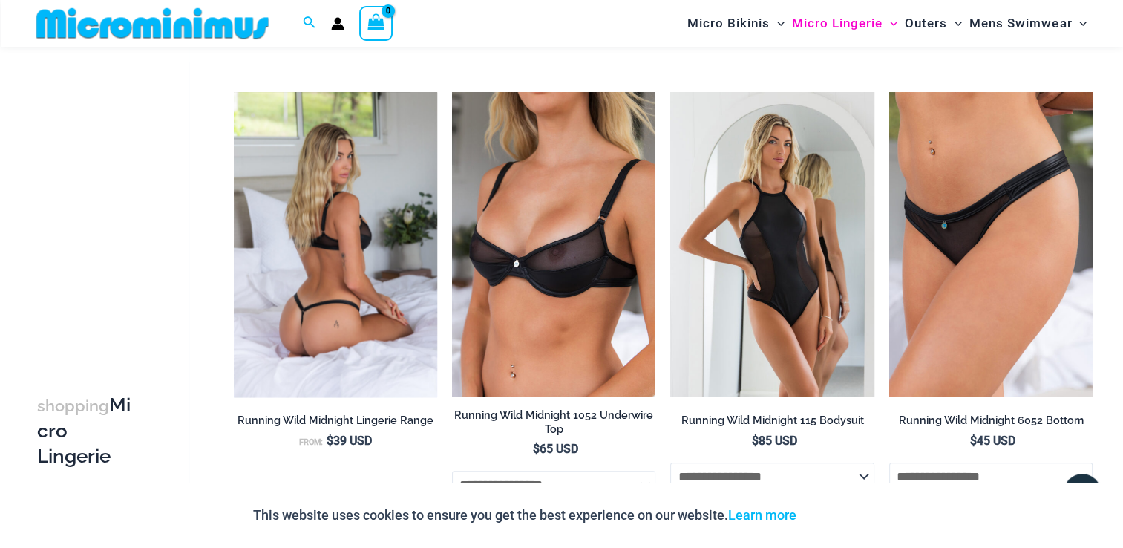
click at [350, 221] on img at bounding box center [335, 244] width 203 height 305
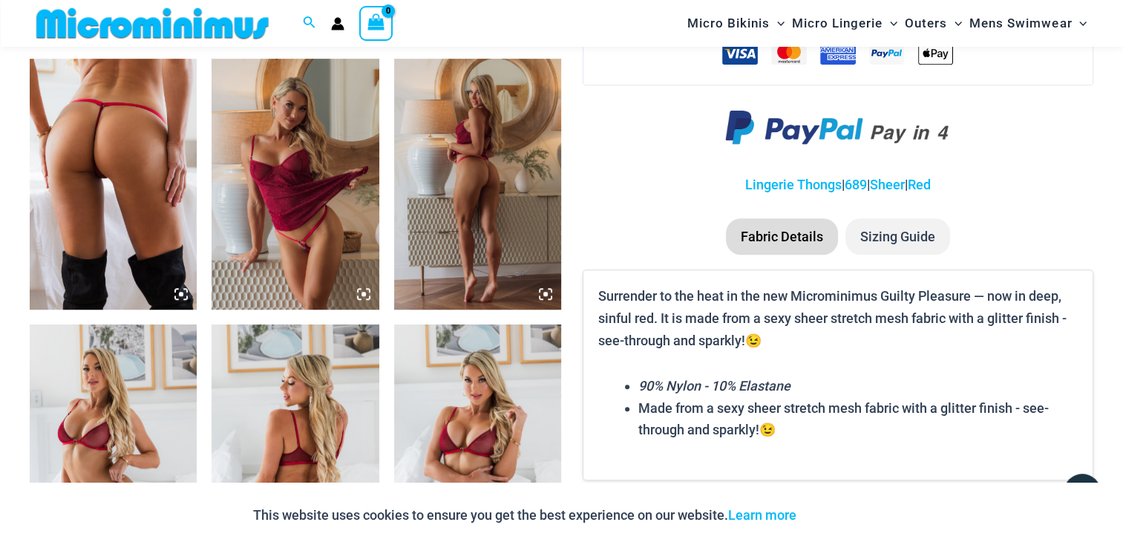
scroll to position [858, 0]
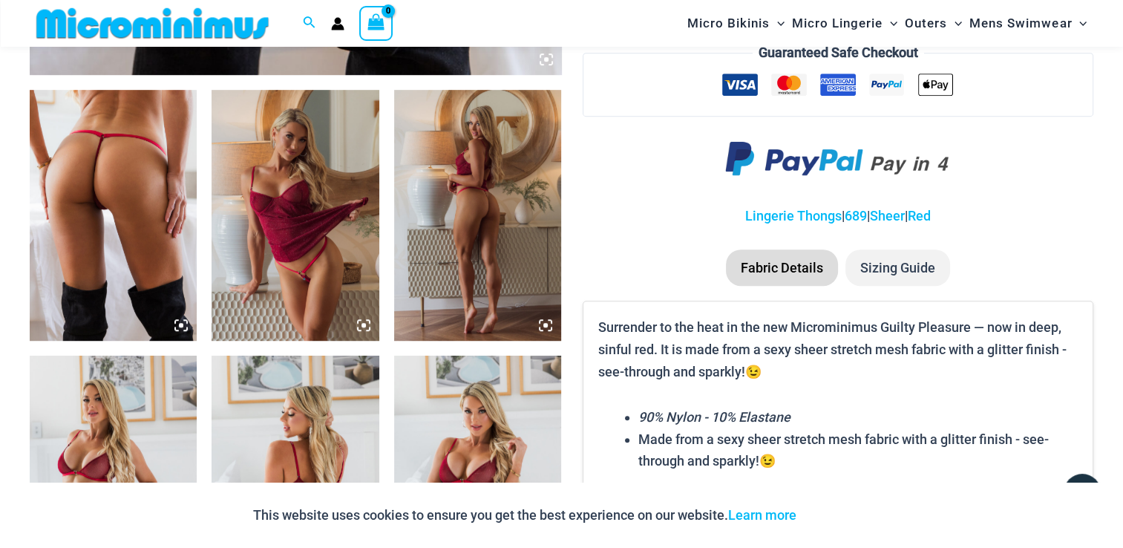
click at [121, 160] on img at bounding box center [113, 215] width 167 height 251
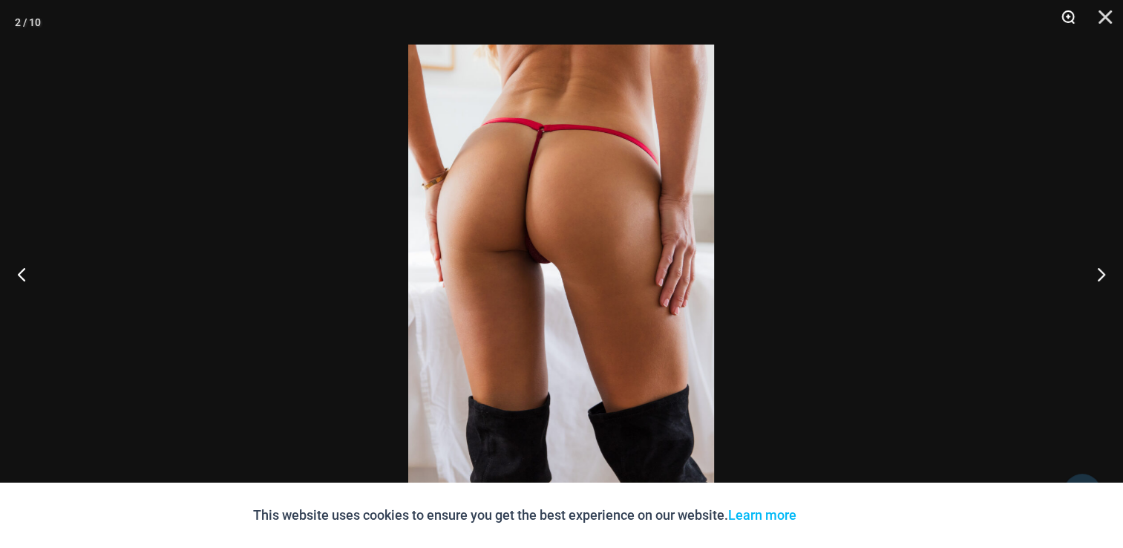
click at [1073, 16] on button "Zoom" at bounding box center [1063, 22] width 37 height 45
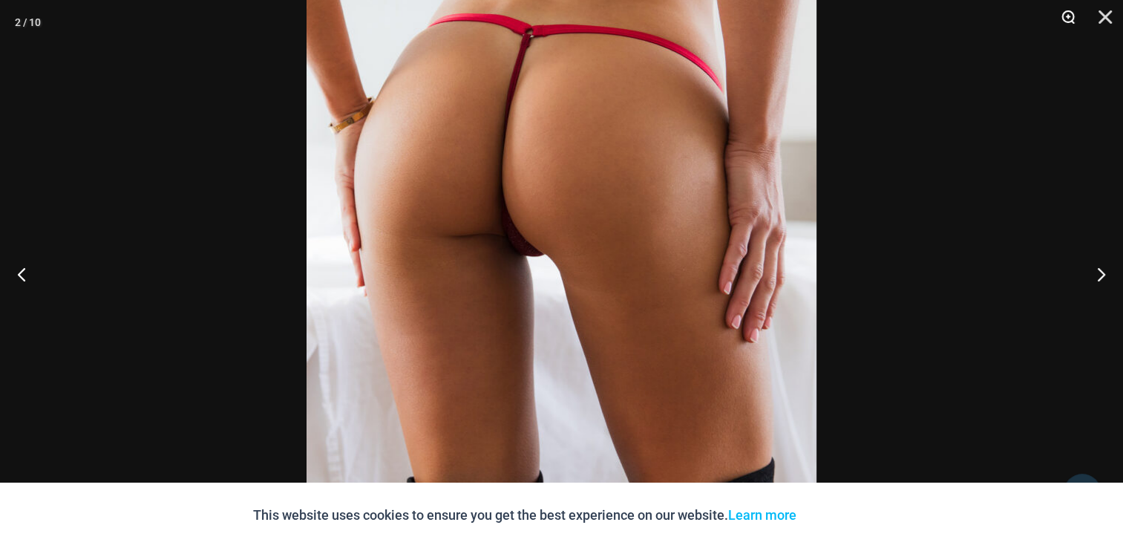
click at [1073, 16] on button "Zoom" at bounding box center [1063, 22] width 37 height 45
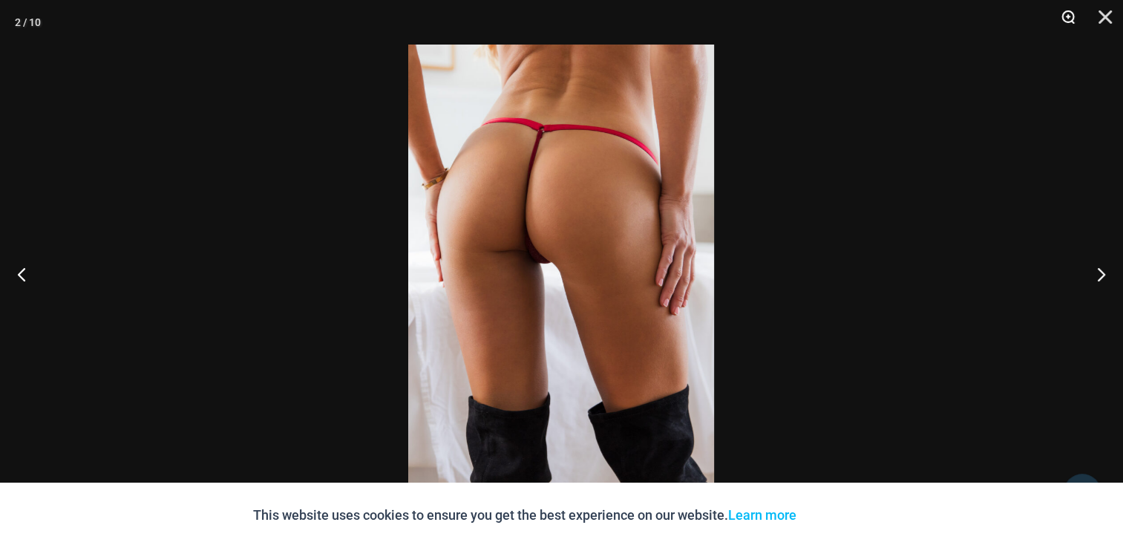
click at [1073, 16] on button "Zoom" at bounding box center [1063, 22] width 37 height 45
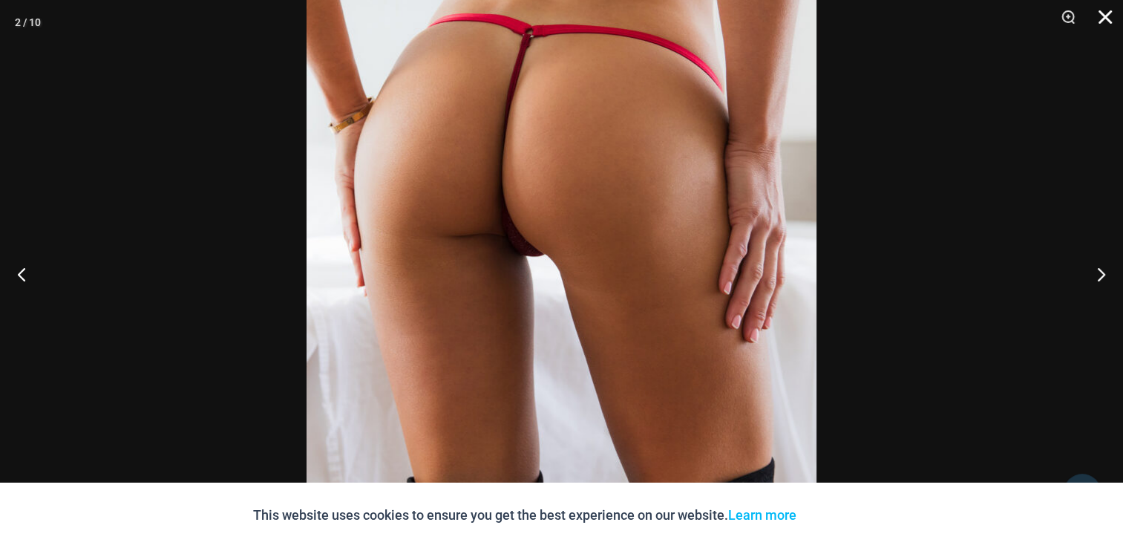
click at [1103, 17] on button "Close" at bounding box center [1100, 22] width 37 height 45
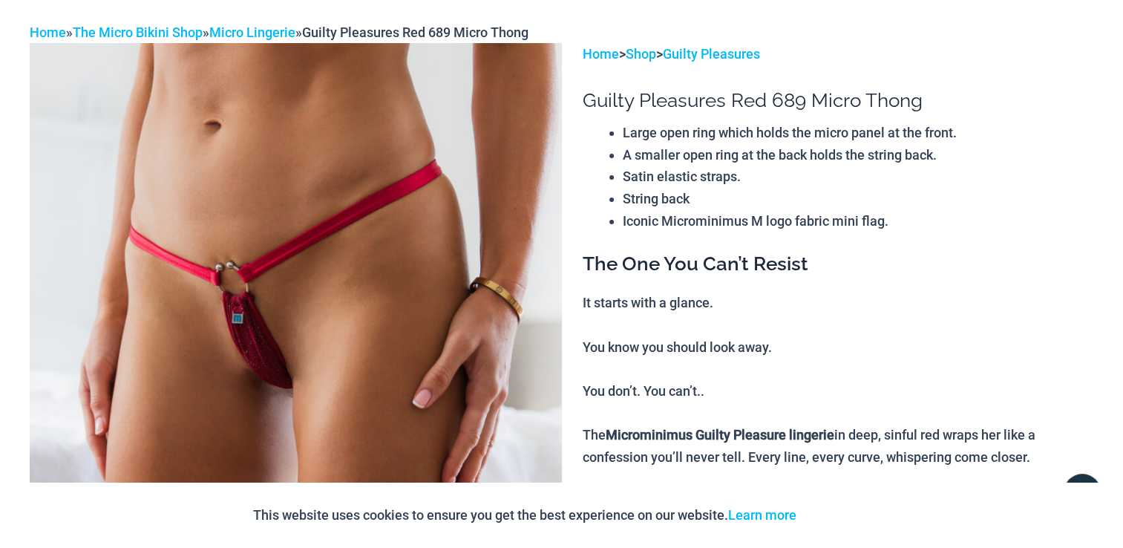
scroll to position [0, 0]
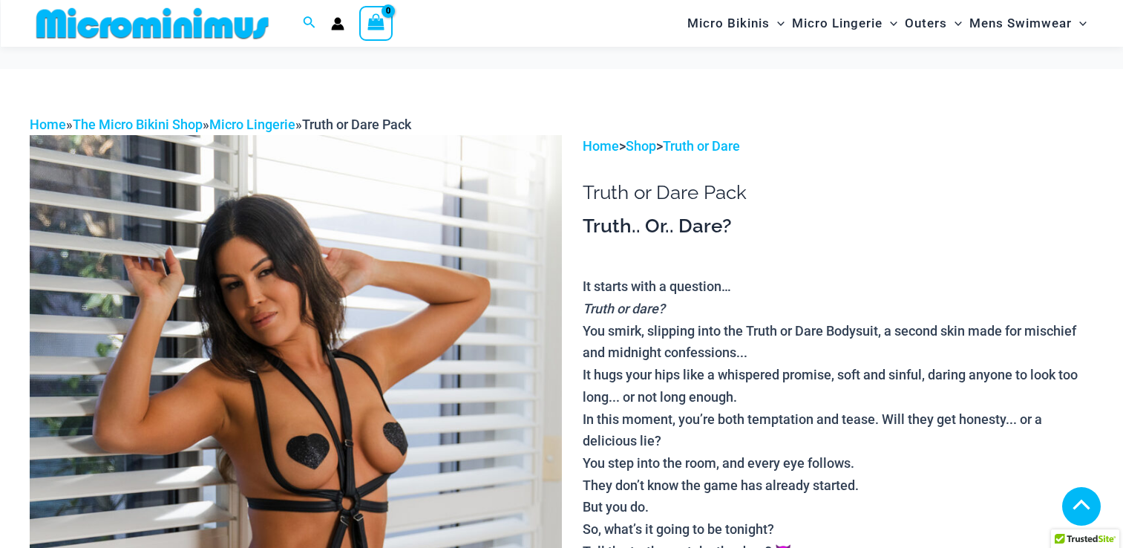
scroll to position [713, 0]
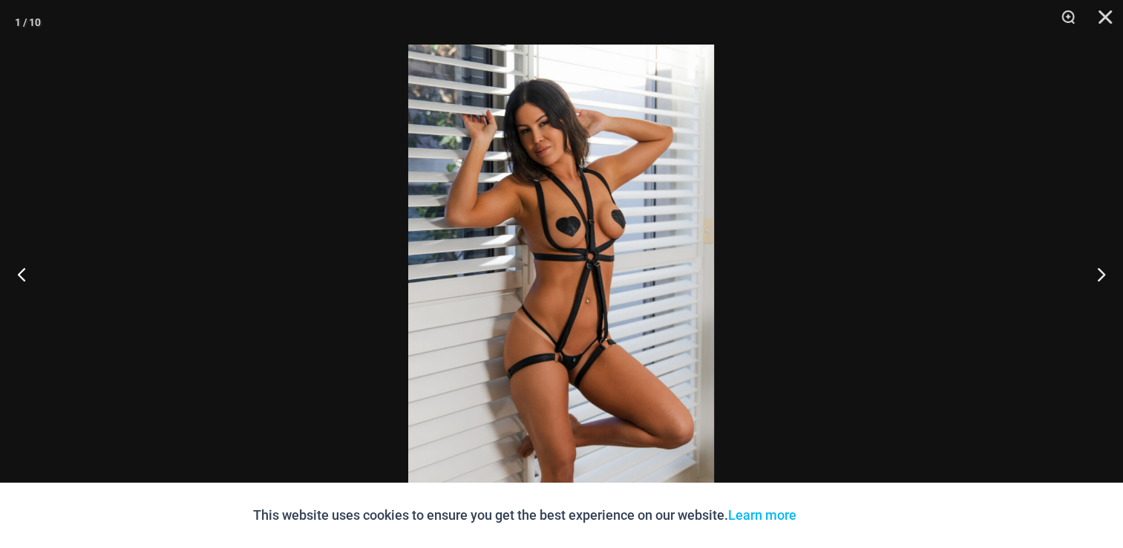
click at [626, 186] on img at bounding box center [561, 274] width 306 height 459
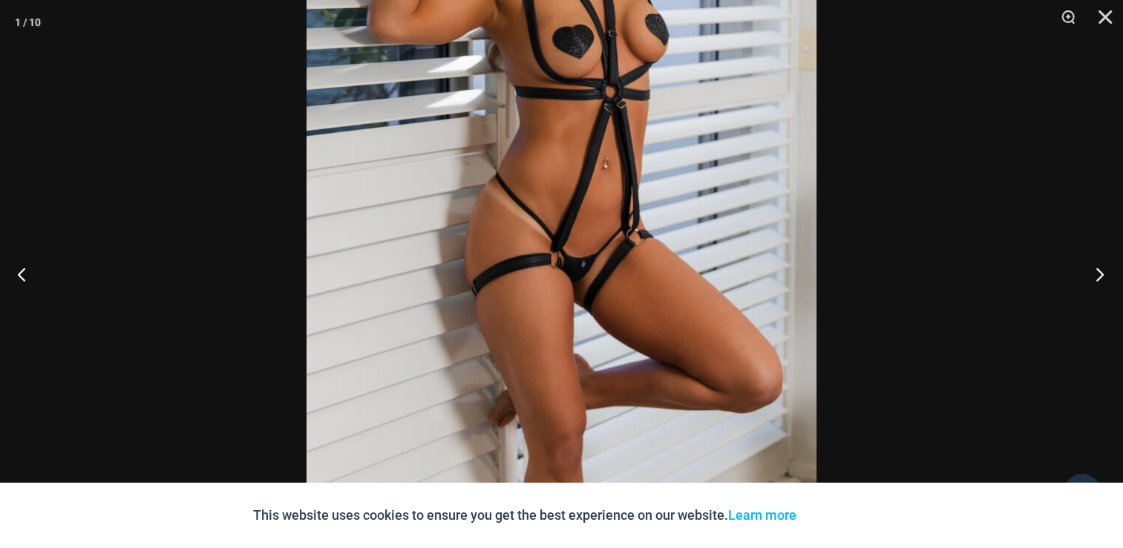
click at [1089, 246] on button "Next" at bounding box center [1096, 274] width 56 height 74
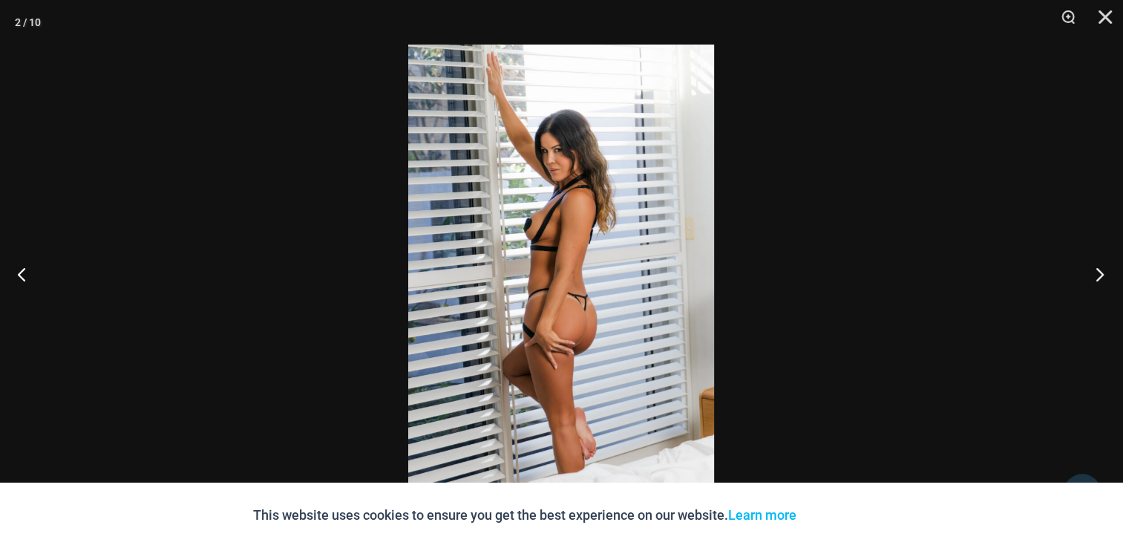
click at [1089, 246] on button "Next" at bounding box center [1096, 274] width 56 height 74
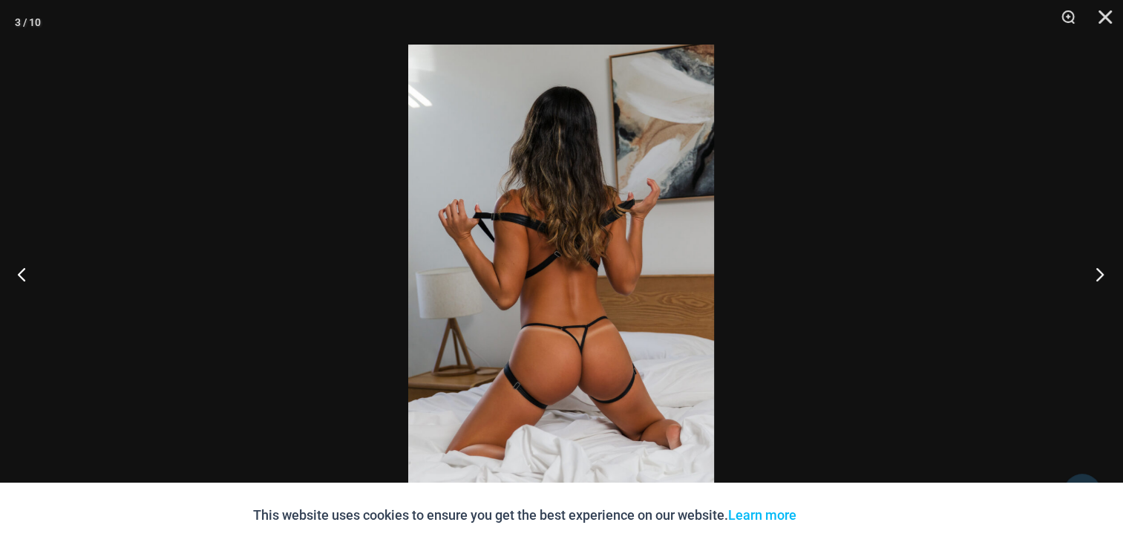
click at [1089, 246] on button "Next" at bounding box center [1096, 274] width 56 height 74
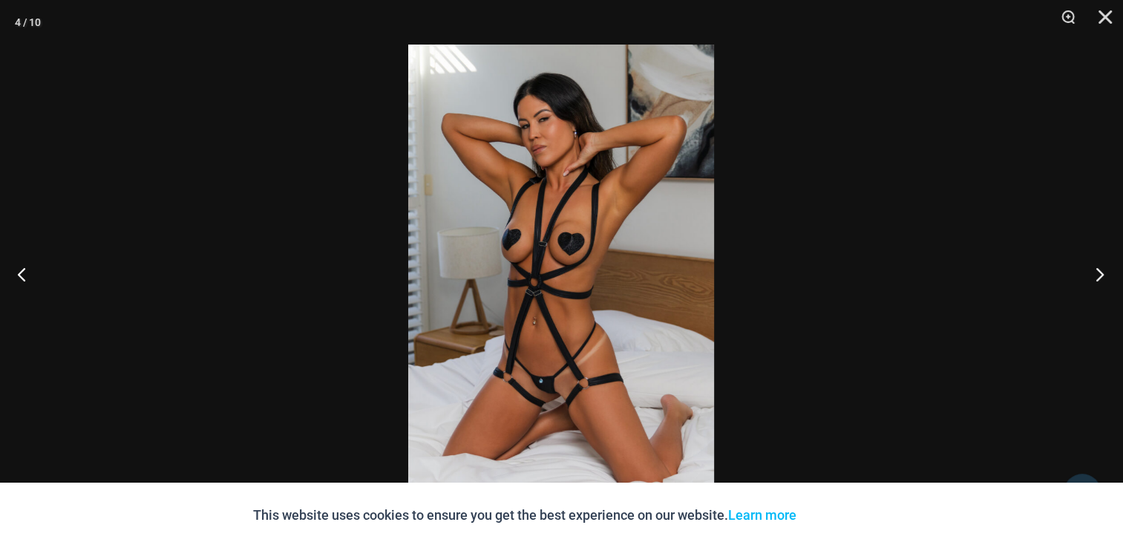
click at [1089, 246] on button "Next" at bounding box center [1096, 274] width 56 height 74
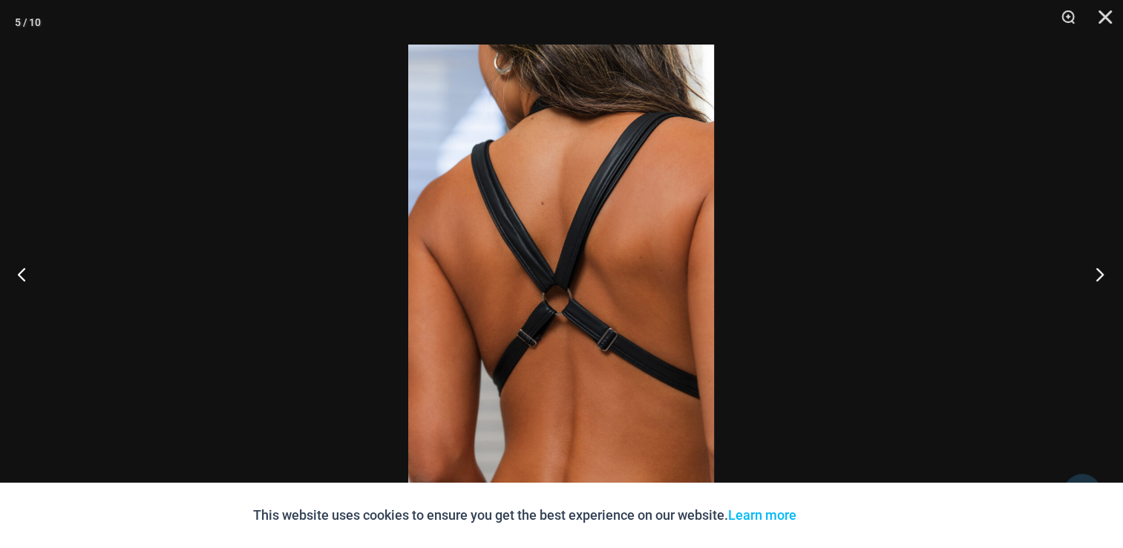
click at [1089, 246] on button "Next" at bounding box center [1096, 274] width 56 height 74
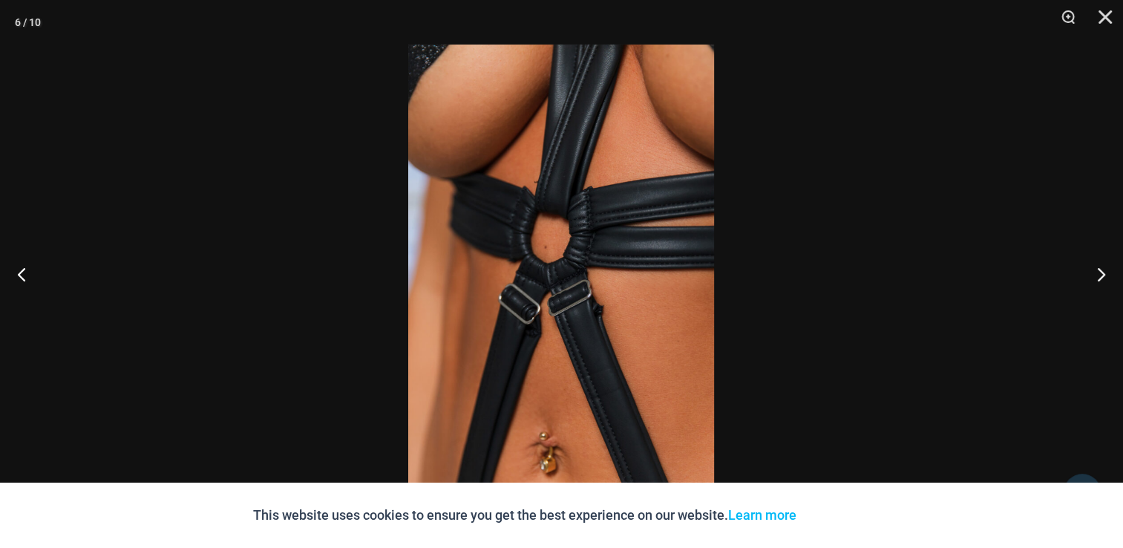
click at [550, 216] on img at bounding box center [561, 274] width 306 height 459
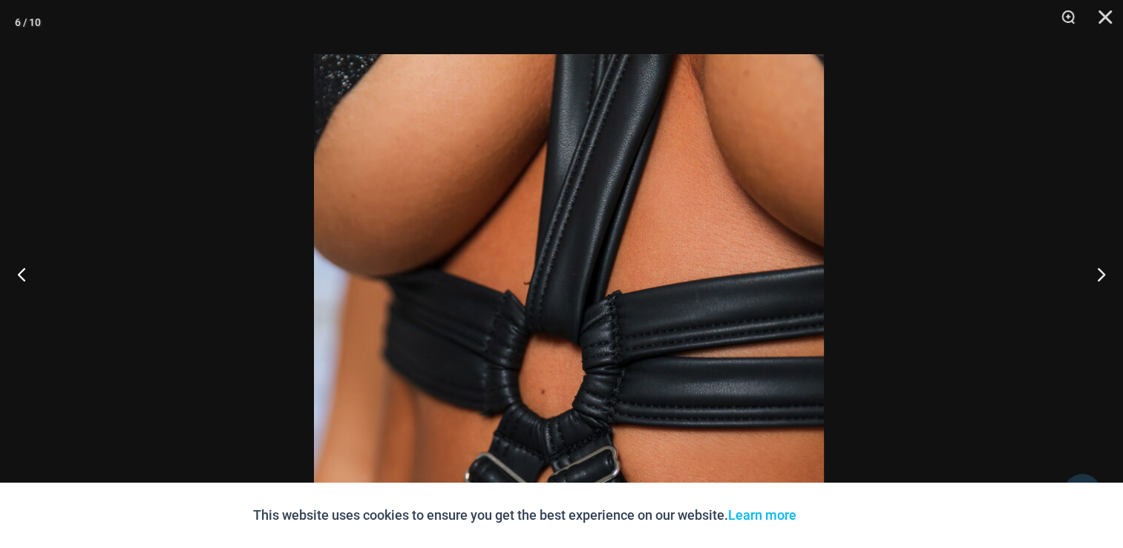
click at [570, 299] on img at bounding box center [569, 436] width 510 height 765
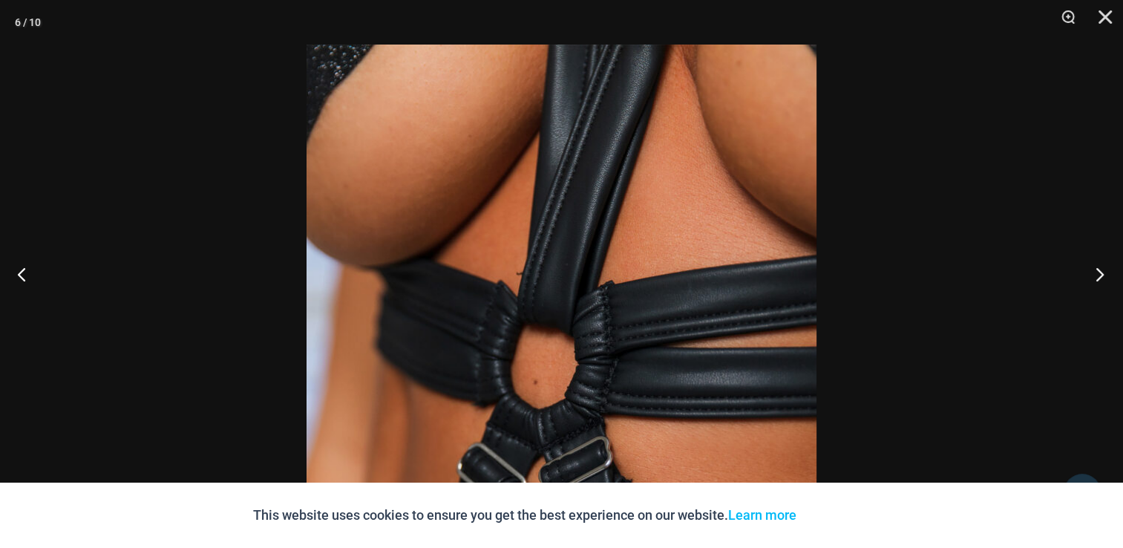
click at [1104, 281] on button "Next" at bounding box center [1096, 274] width 56 height 74
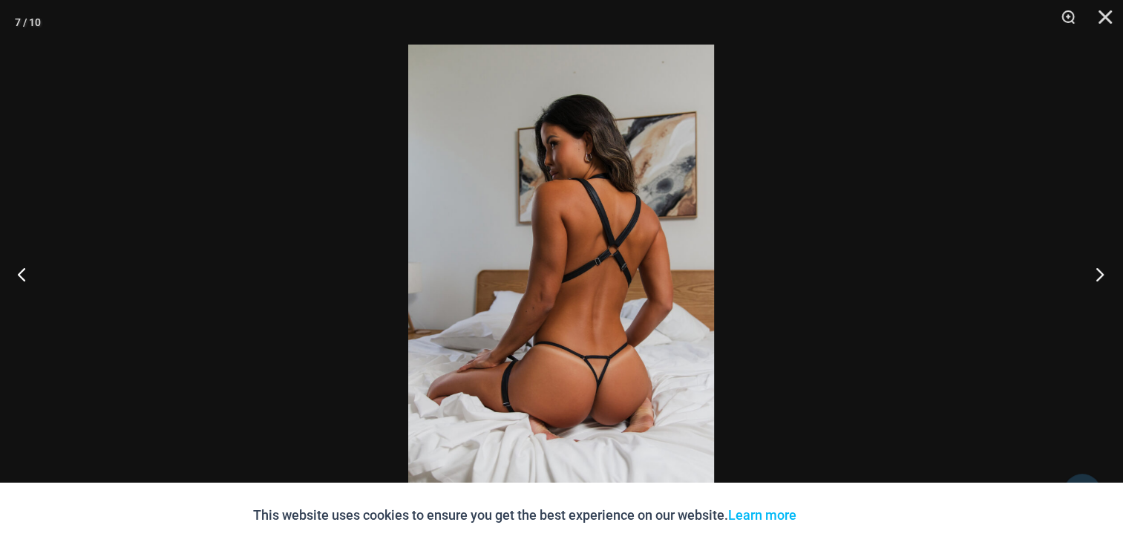
click at [1104, 281] on button "Next" at bounding box center [1096, 274] width 56 height 74
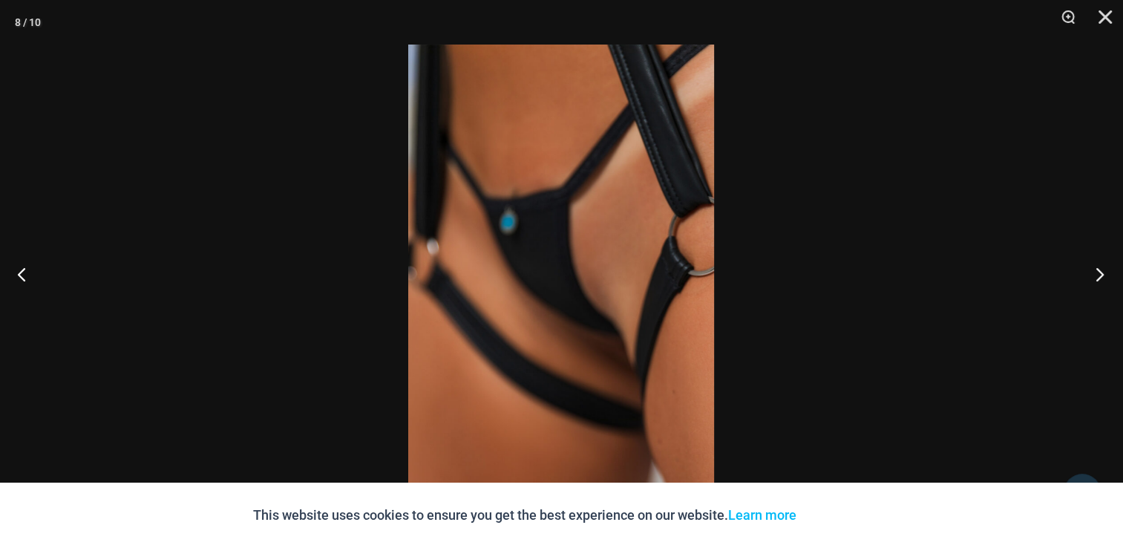
click at [1104, 281] on button "Next" at bounding box center [1096, 274] width 56 height 74
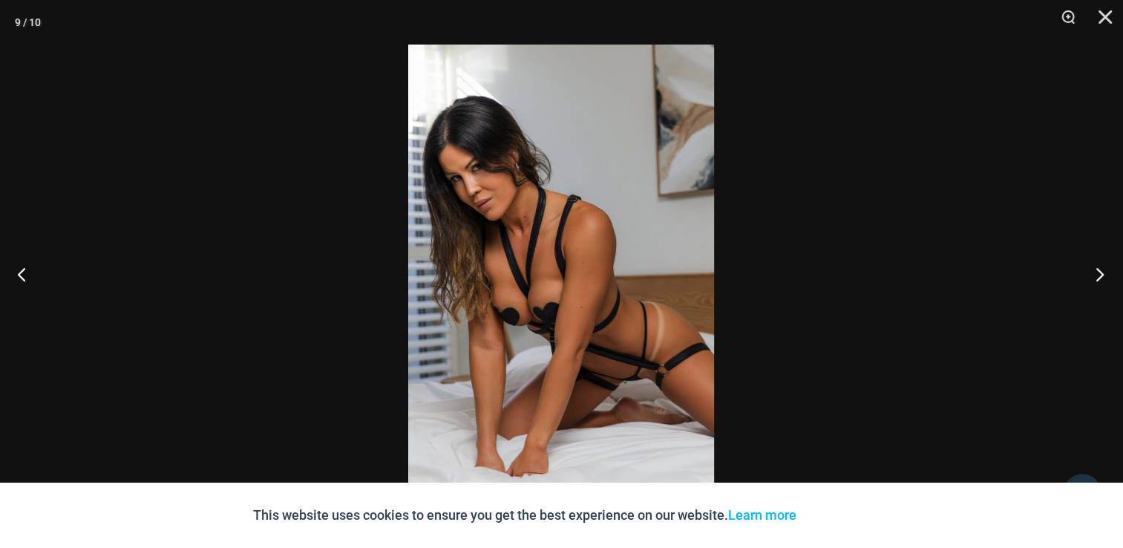
click at [1104, 281] on button "Next" at bounding box center [1096, 274] width 56 height 74
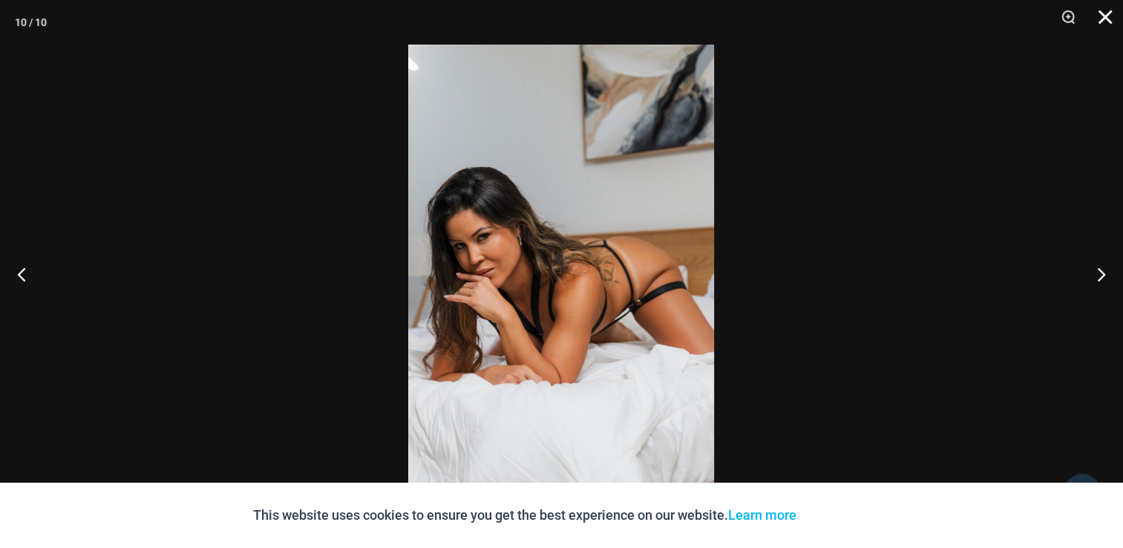
click at [1106, 22] on button "Close" at bounding box center [1100, 22] width 37 height 45
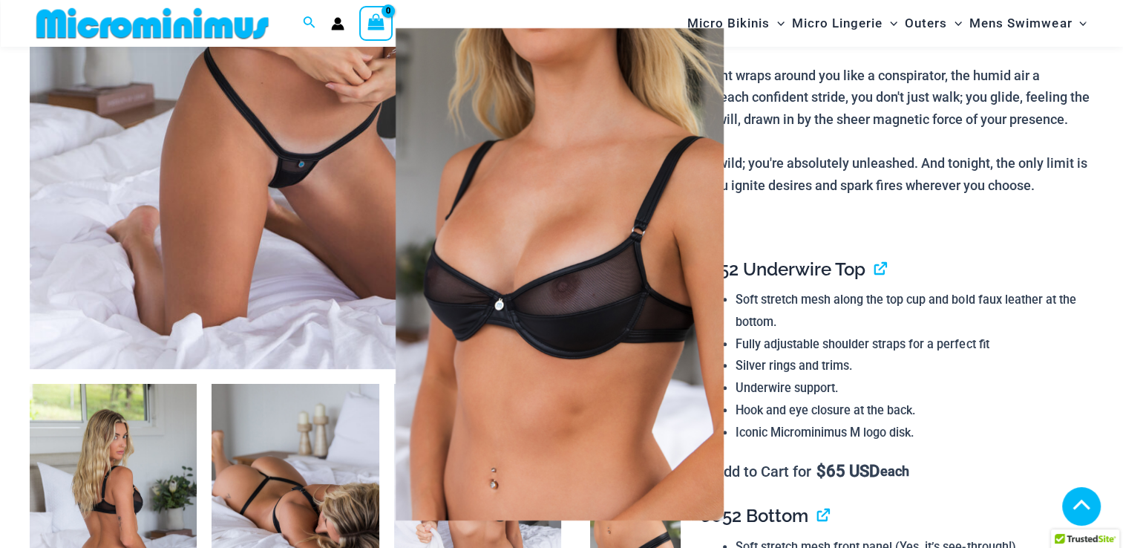
scroll to position [564, 0]
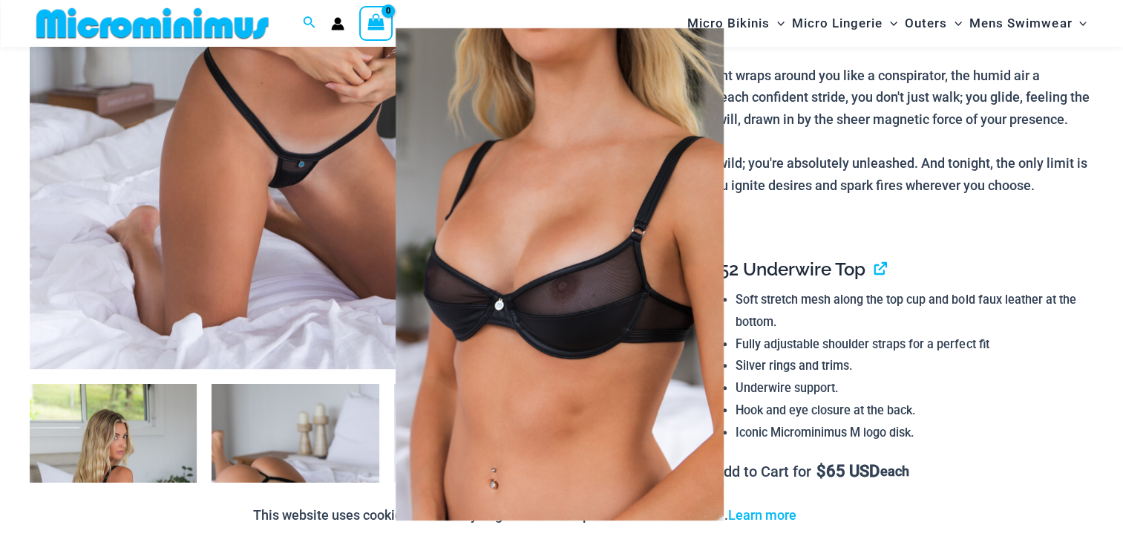
click at [649, 339] on img at bounding box center [560, 274] width 590 height 530
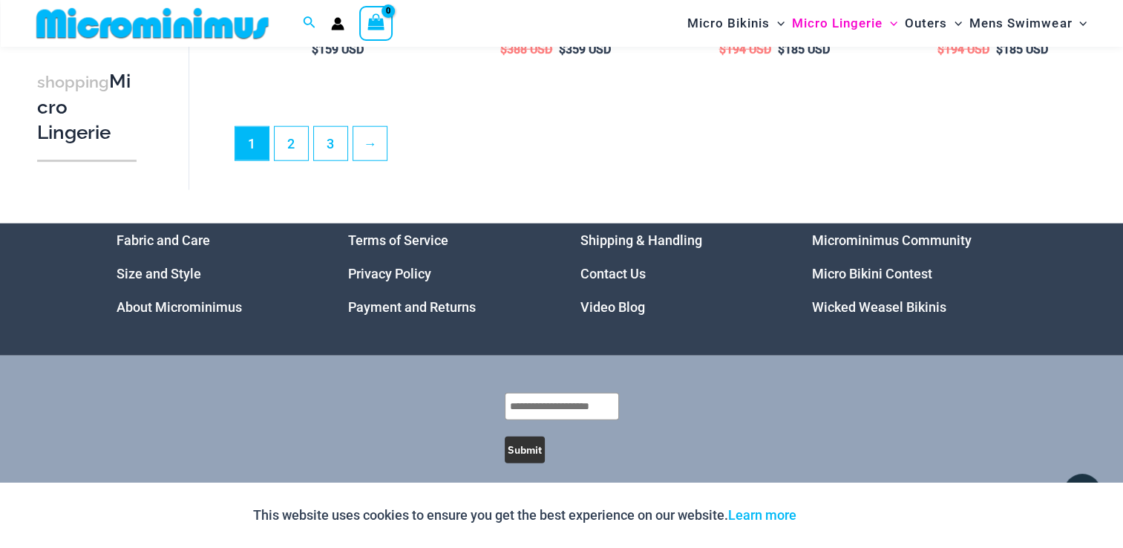
scroll to position [3722, 0]
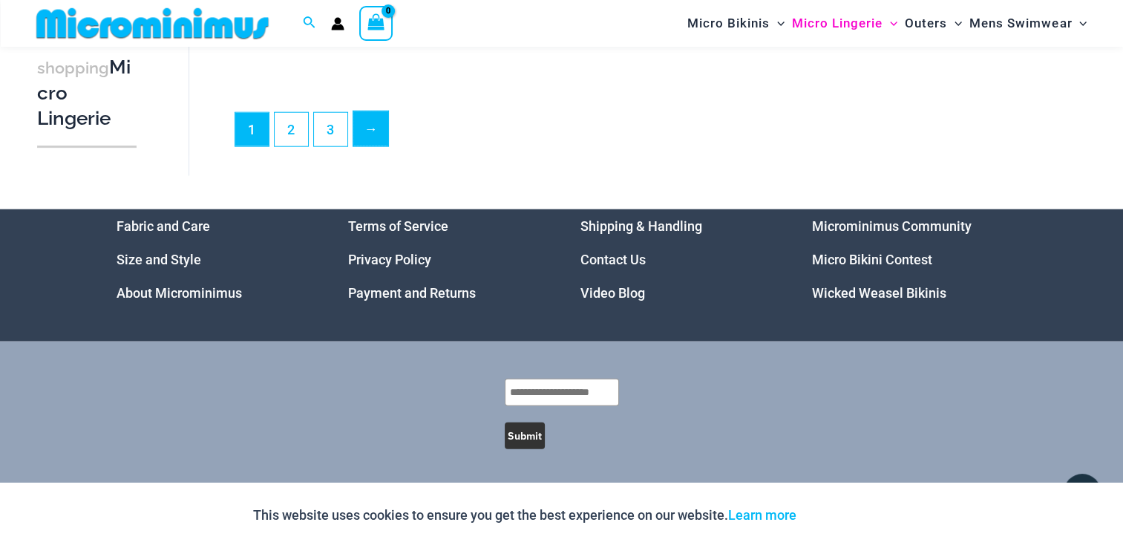
click at [365, 132] on link "→" at bounding box center [370, 128] width 35 height 35
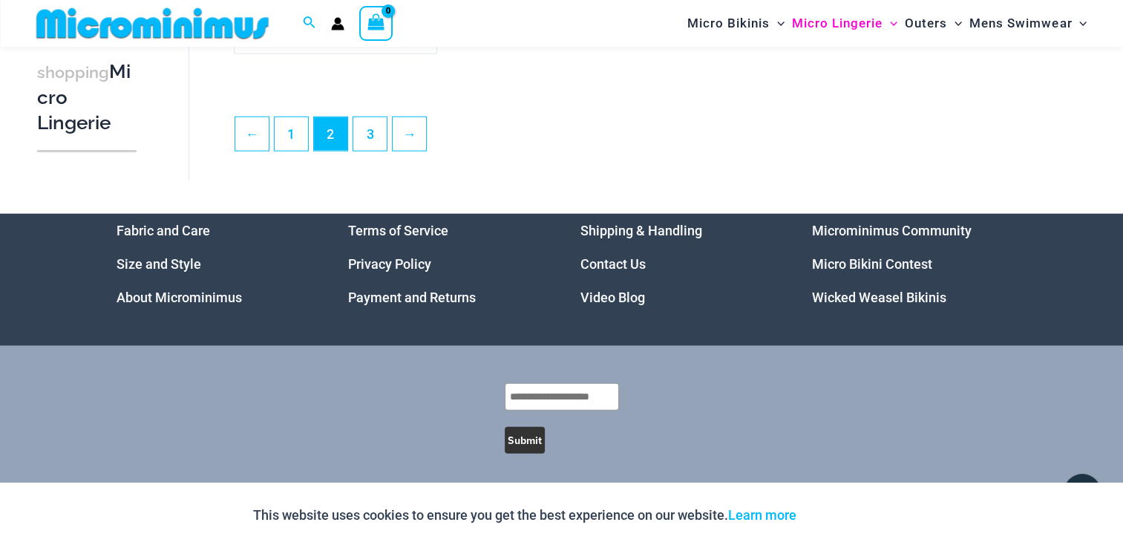
scroll to position [3695, 0]
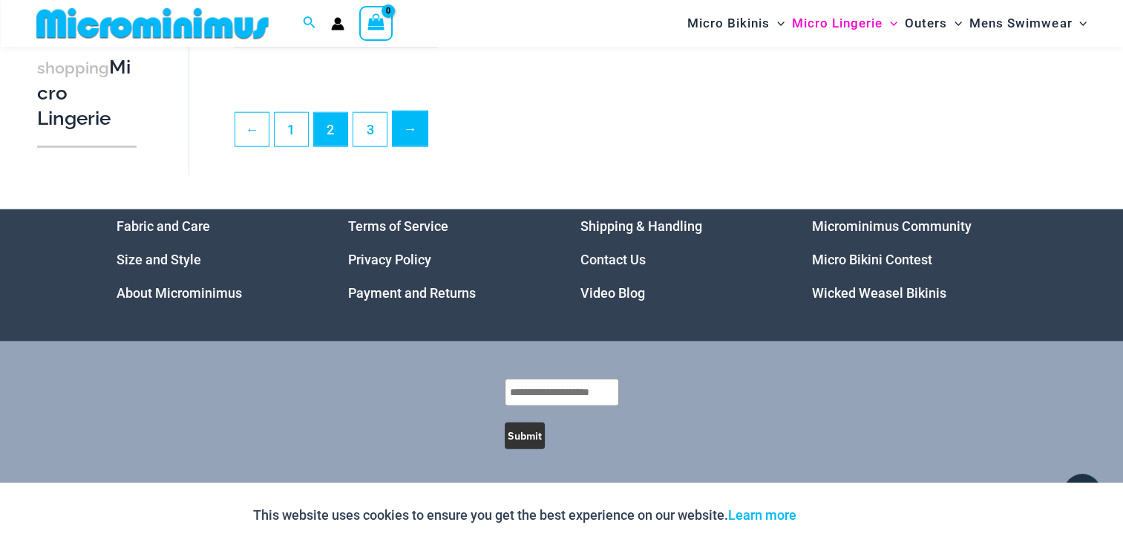
click at [412, 137] on link "→" at bounding box center [410, 128] width 35 height 35
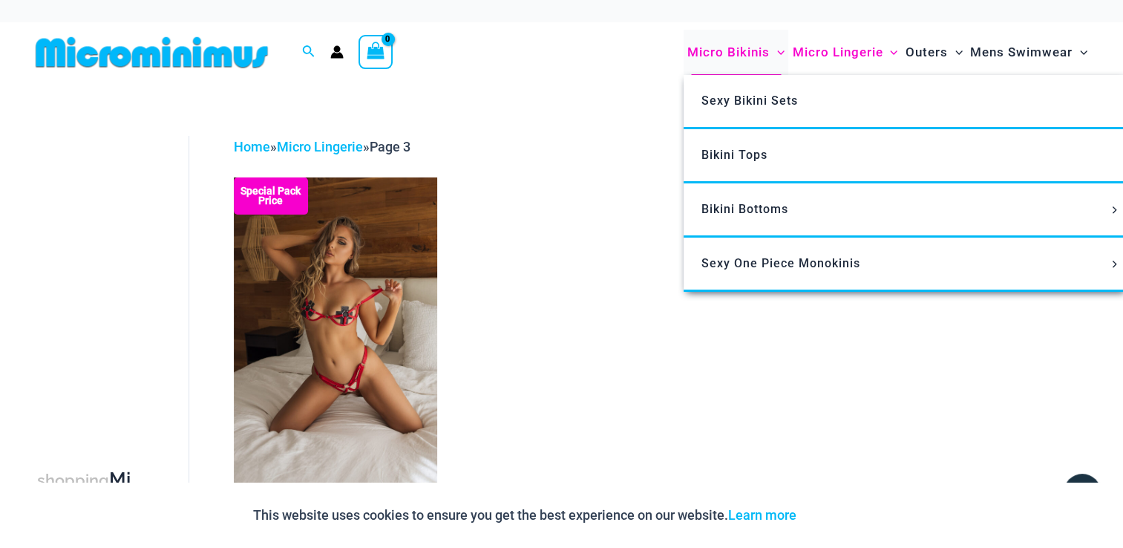
click at [723, 49] on span "Micro Bikinis" at bounding box center [729, 52] width 82 height 38
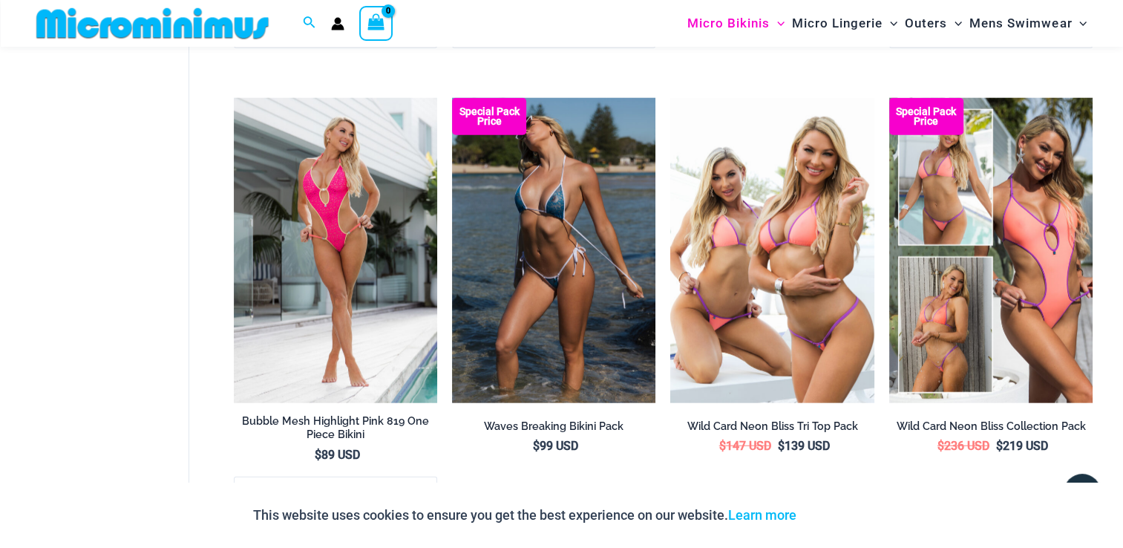
scroll to position [3742, 0]
